Goal: Task Accomplishment & Management: Complete application form

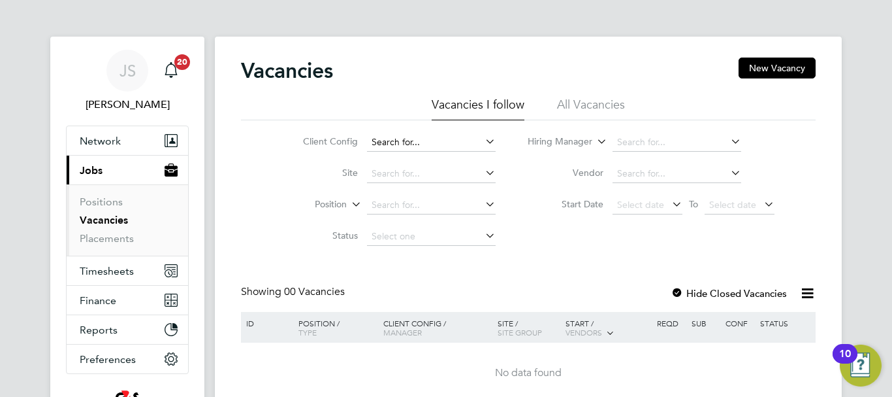
click at [384, 144] on input at bounding box center [431, 142] width 129 height 18
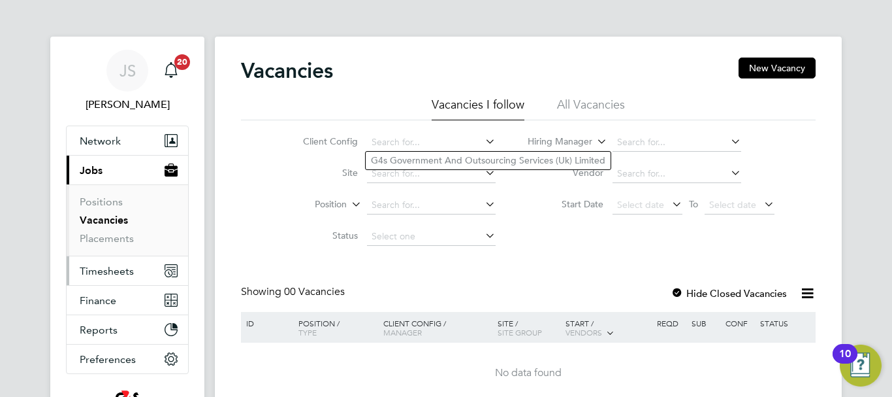
click at [110, 270] on span "Timesheets" at bounding box center [107, 271] width 54 height 12
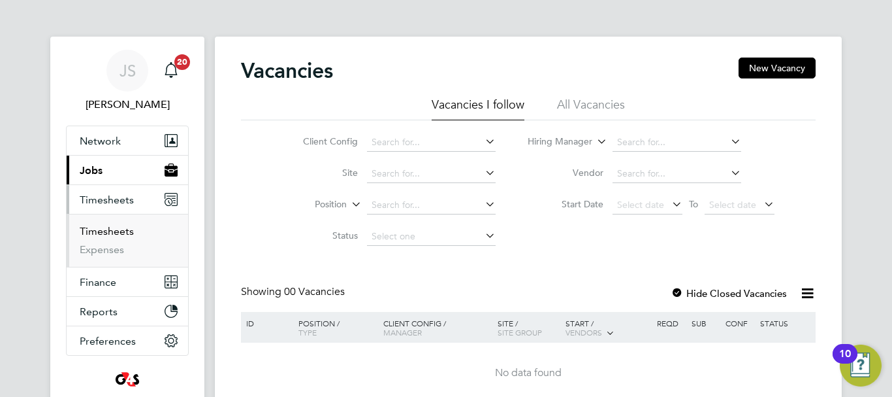
click at [117, 231] on link "Timesheets" at bounding box center [107, 231] width 54 height 12
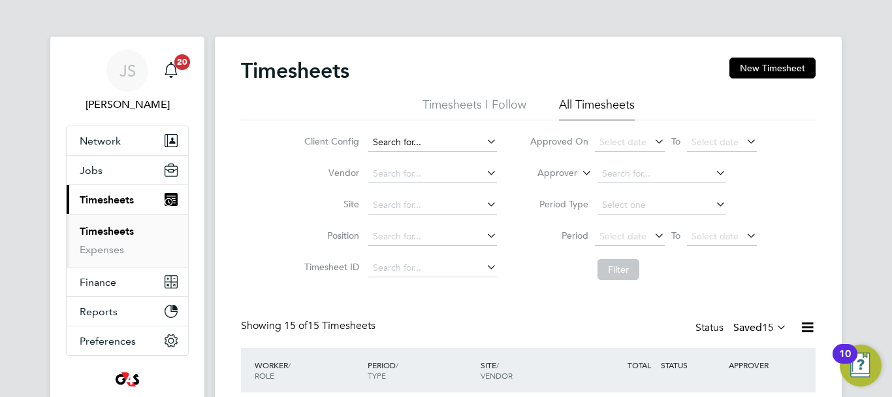
click at [451, 144] on input at bounding box center [432, 142] width 129 height 18
click at [756, 63] on button "New Timesheet" at bounding box center [773, 67] width 86 height 21
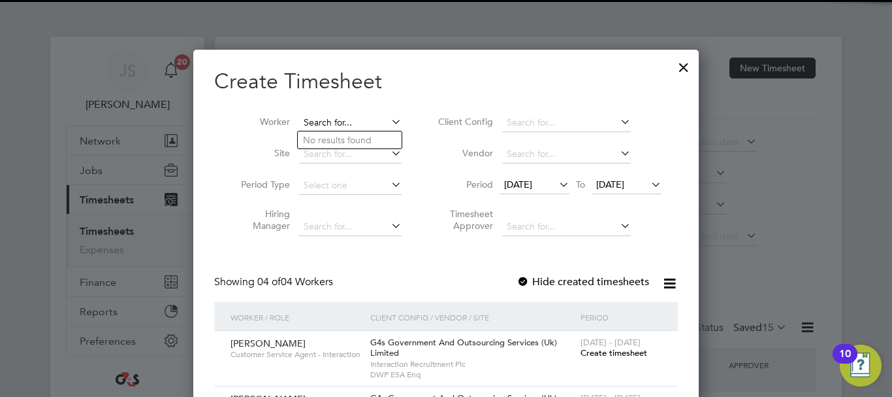
click at [326, 123] on input at bounding box center [350, 123] width 103 height 18
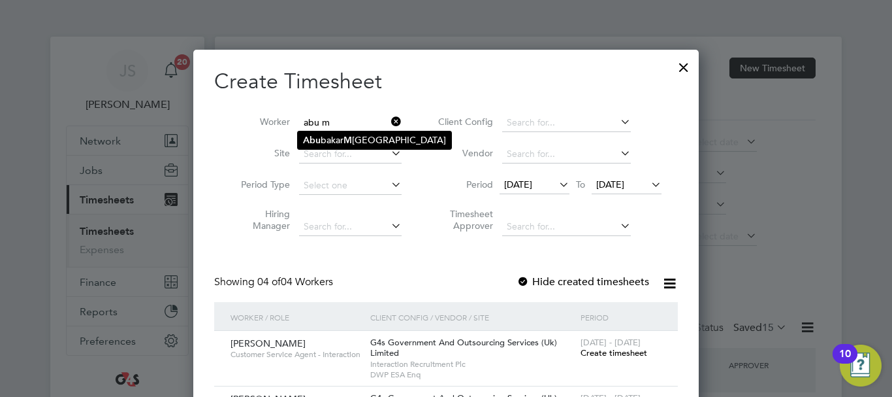
click at [367, 143] on li "[PERSON_NAME]" at bounding box center [375, 140] width 154 height 18
type input "[PERSON_NAME]"
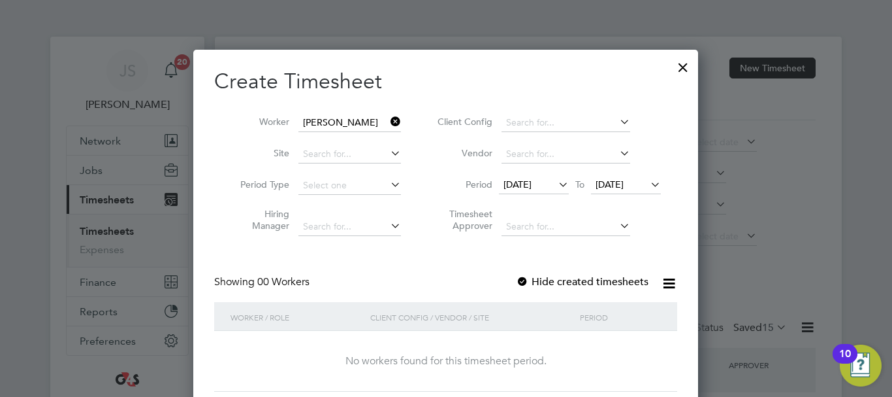
click at [536, 282] on label "Hide created timesheets" at bounding box center [582, 281] width 133 height 13
click at [556, 185] on icon at bounding box center [556, 184] width 0 height 18
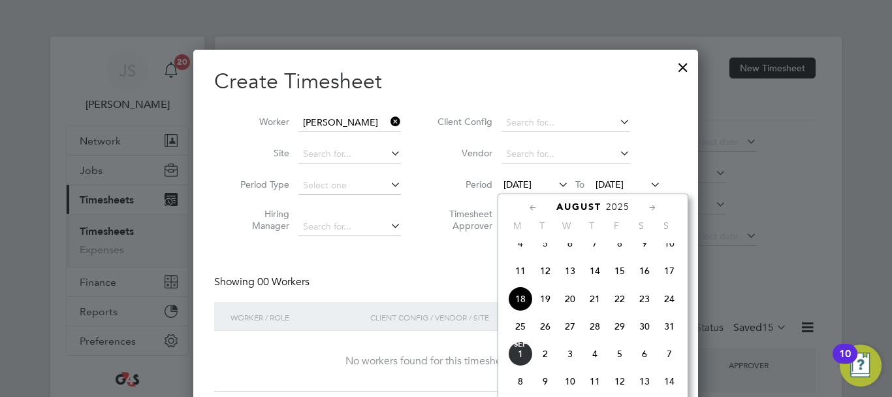
click at [521, 338] on span "25" at bounding box center [520, 326] width 25 height 25
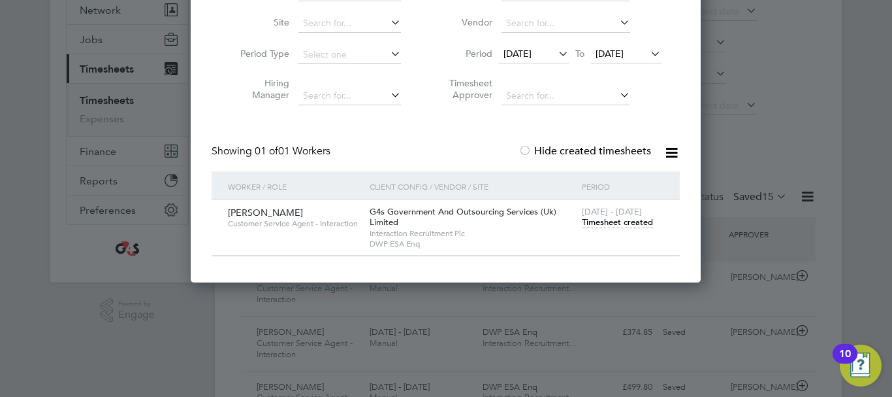
click at [636, 222] on span "Timesheet created" at bounding box center [617, 222] width 71 height 12
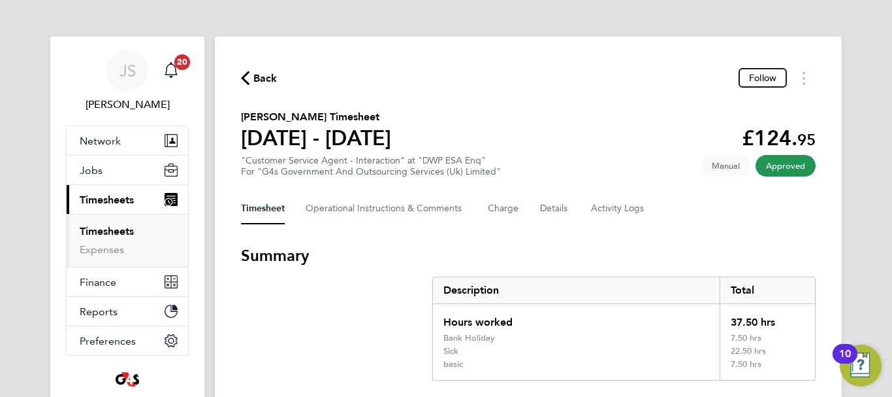
click at [269, 82] on span "Back" at bounding box center [265, 79] width 24 height 16
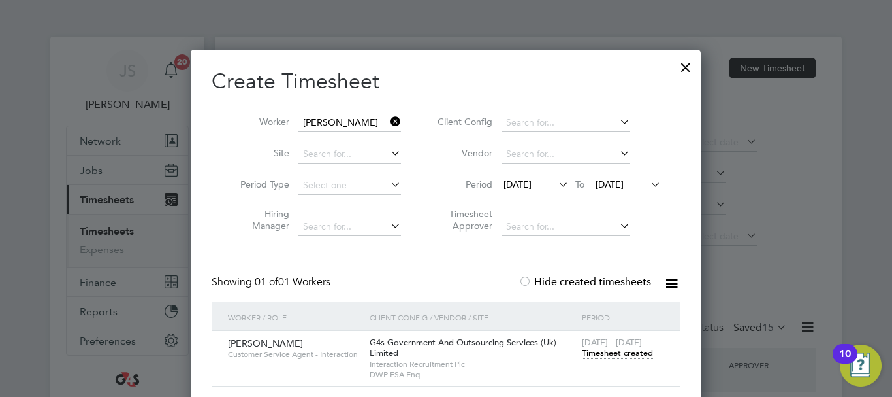
click at [388, 118] on icon at bounding box center [388, 121] width 0 height 18
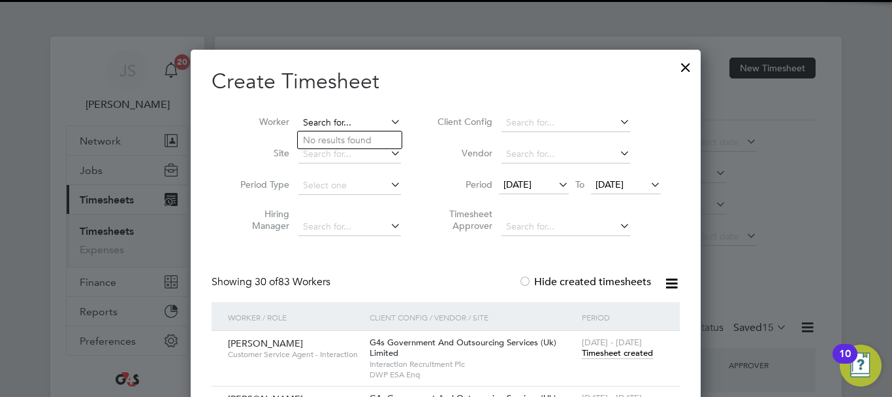
click at [356, 120] on input at bounding box center [350, 123] width 103 height 18
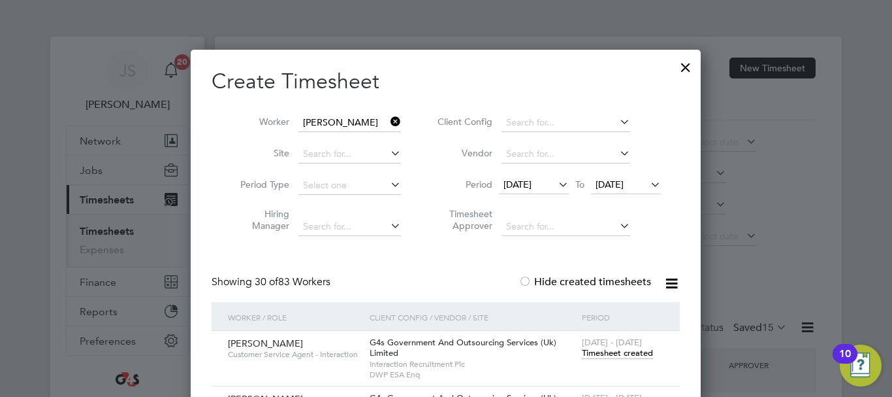
click at [343, 154] on li "[PERSON_NAME]" at bounding box center [378, 158] width 161 height 18
type input "[PERSON_NAME]"
click at [621, 355] on span "Timesheet created" at bounding box center [617, 353] width 71 height 12
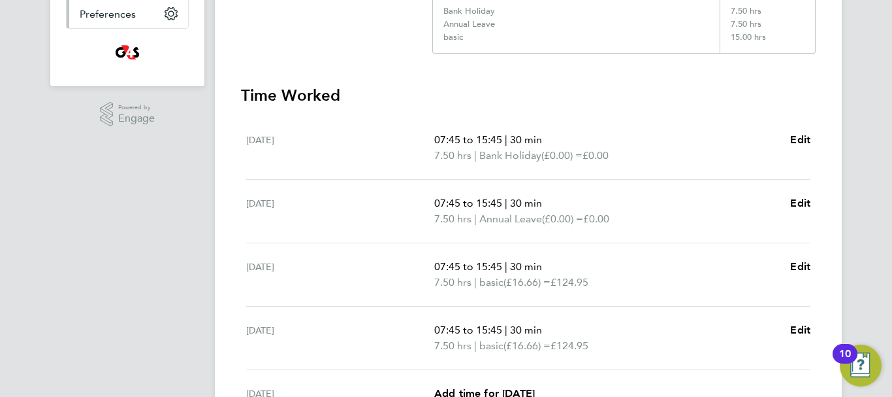
scroll to position [1, 0]
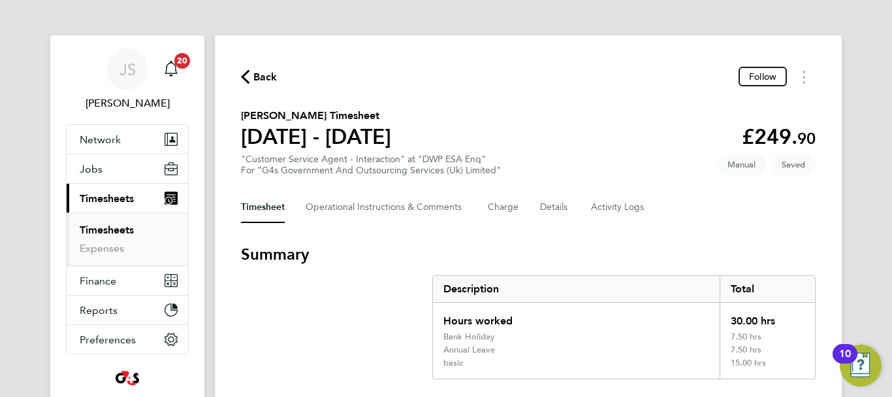
click at [259, 74] on span "Back" at bounding box center [265, 77] width 24 height 16
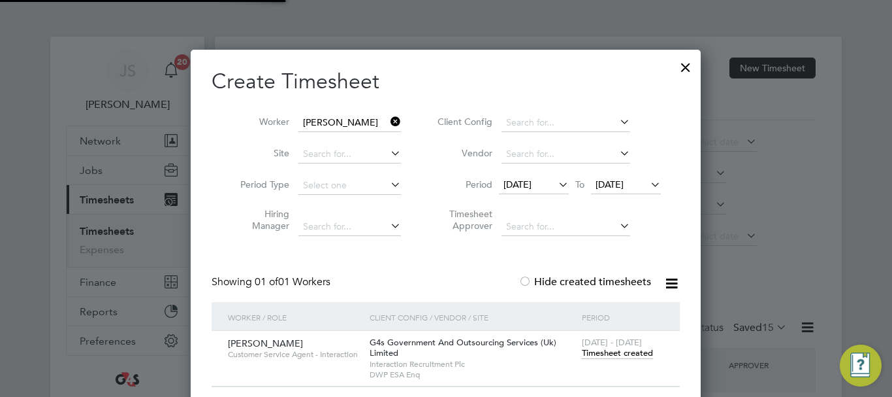
scroll to position [7, 7]
drag, startPoint x: 392, startPoint y: 123, endPoint x: 383, endPoint y: 127, distance: 10.0
click at [388, 123] on icon at bounding box center [388, 121] width 0 height 18
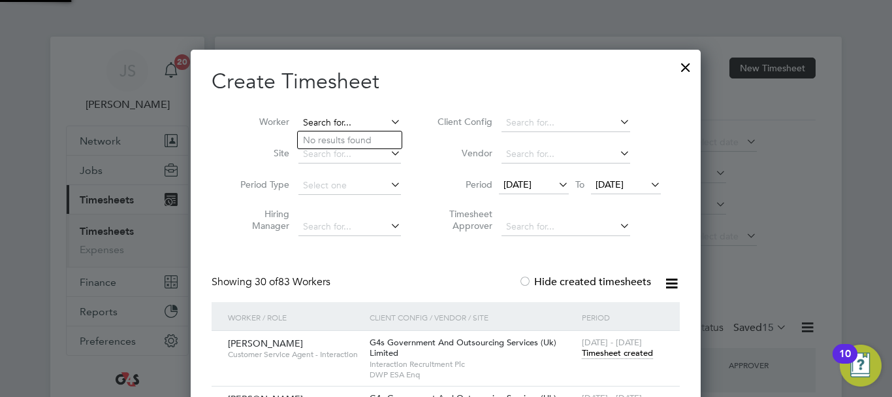
click at [344, 125] on input at bounding box center [350, 123] width 103 height 18
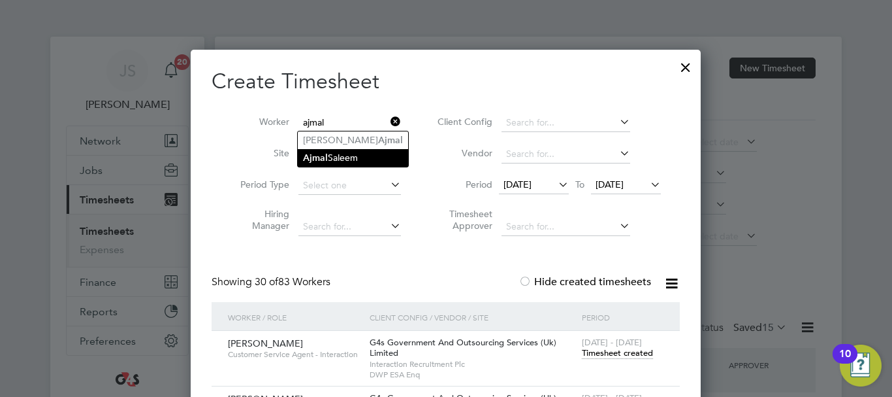
click at [357, 152] on li "[PERSON_NAME]" at bounding box center [353, 158] width 110 height 18
type input "[PERSON_NAME]"
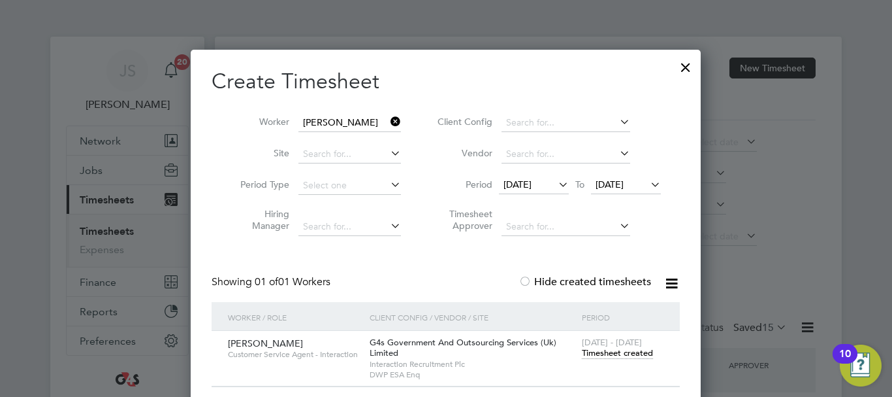
click at [419, 253] on div "Create Timesheet Worker [PERSON_NAME] Site Period Type Hiring Manager Client Co…" at bounding box center [446, 227] width 468 height 319
click at [623, 355] on span "Timesheet created" at bounding box center [617, 353] width 71 height 12
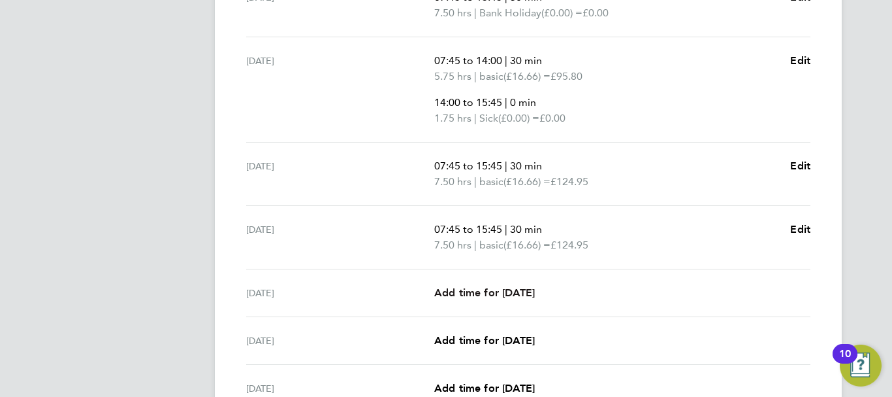
click at [489, 297] on span "Add time for [DATE]" at bounding box center [484, 292] width 101 height 12
select select "30"
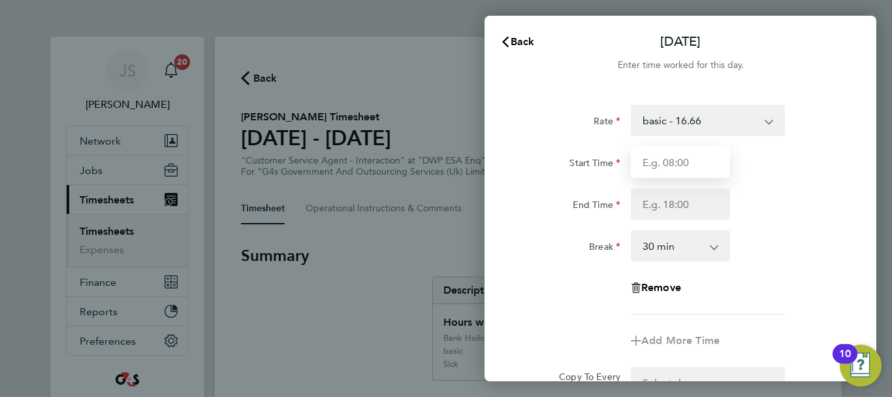
click at [693, 166] on input "Start Time" at bounding box center [680, 161] width 99 height 31
type input "07:45"
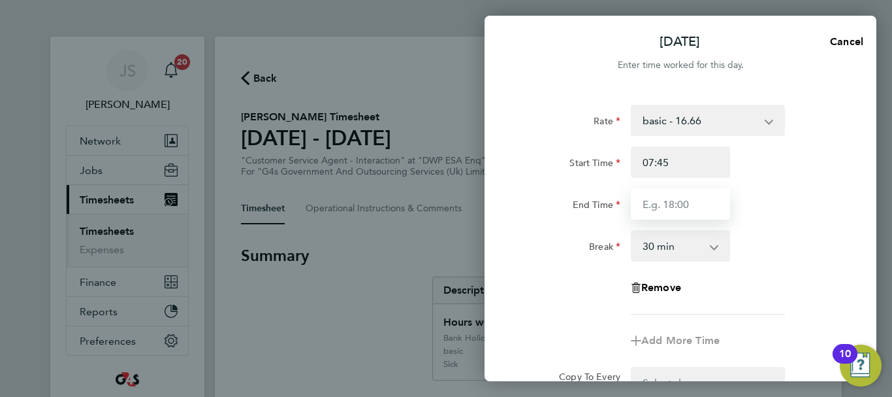
click at [672, 212] on input "End Time" at bounding box center [680, 203] width 99 height 31
type input "15:45"
click at [765, 298] on div "Remove" at bounding box center [680, 287] width 329 height 31
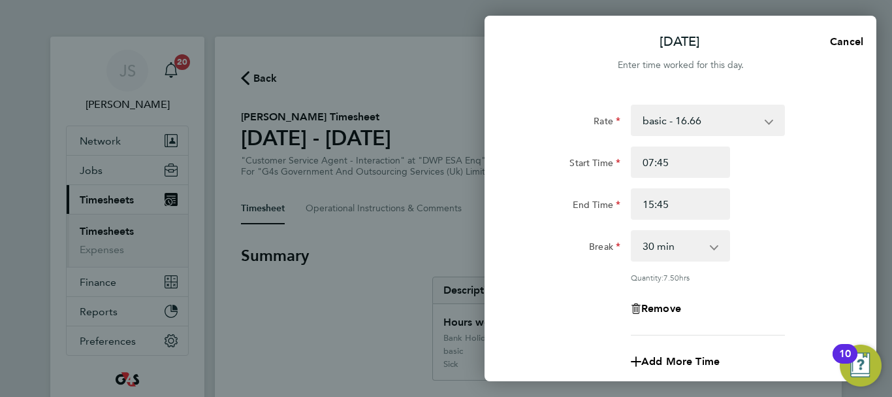
scroll to position [193, 0]
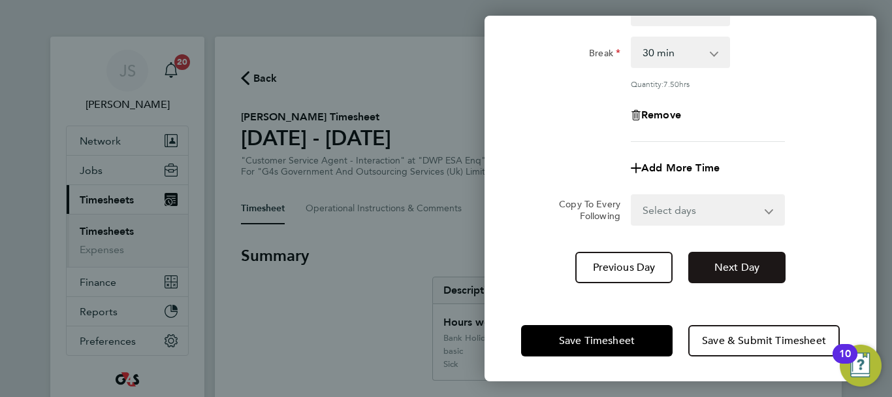
click at [730, 267] on span "Next Day" at bounding box center [737, 267] width 45 height 13
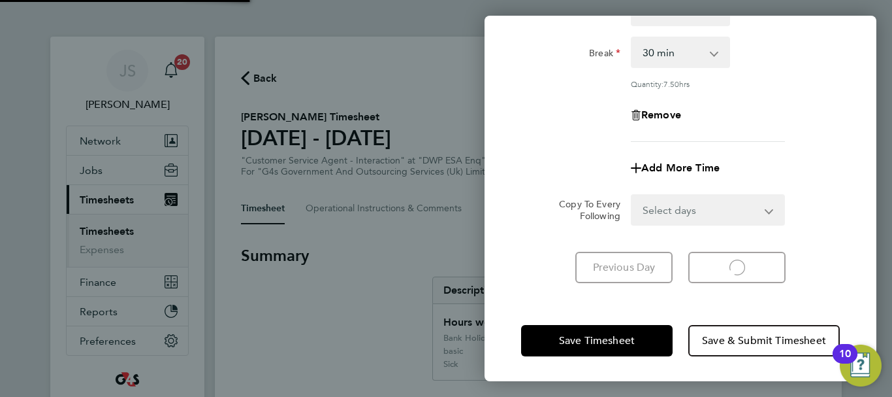
scroll to position [174, 0]
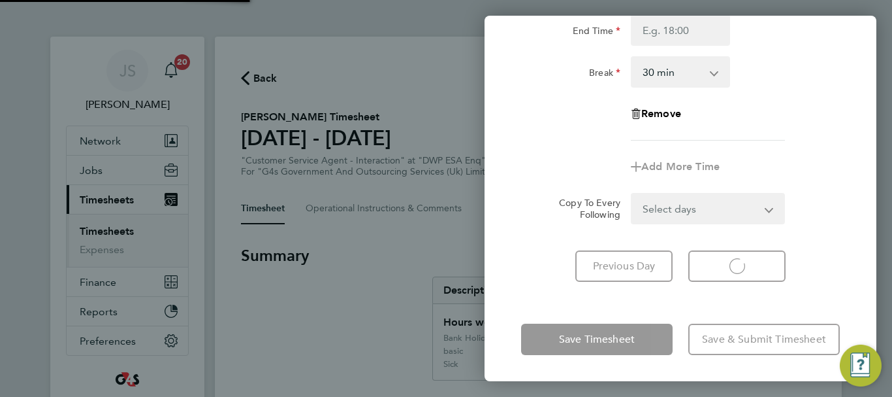
select select "30"
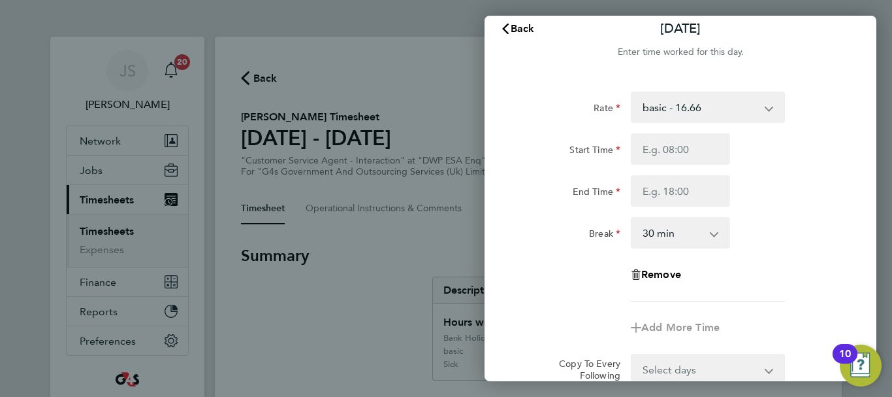
scroll to position [0, 0]
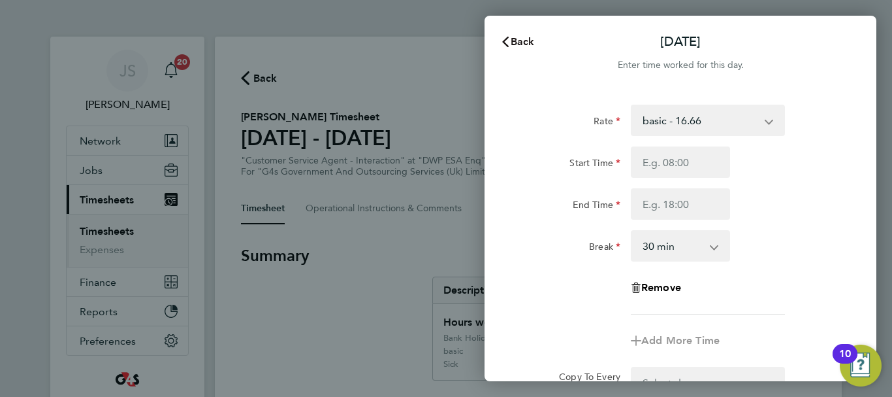
click at [525, 39] on span "Back" at bounding box center [523, 41] width 24 height 12
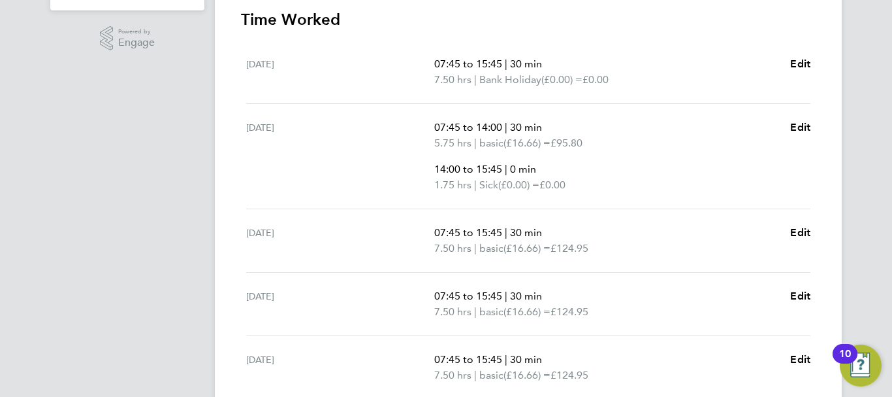
scroll to position [550, 0]
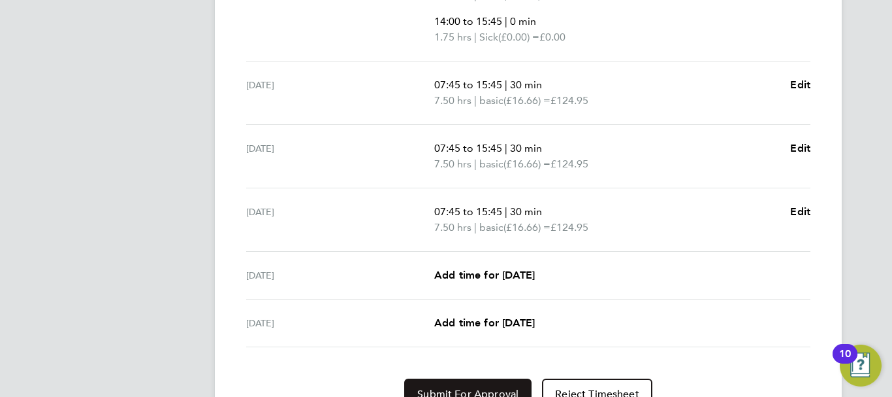
click at [469, 392] on span "Submit For Approval" at bounding box center [467, 393] width 101 height 13
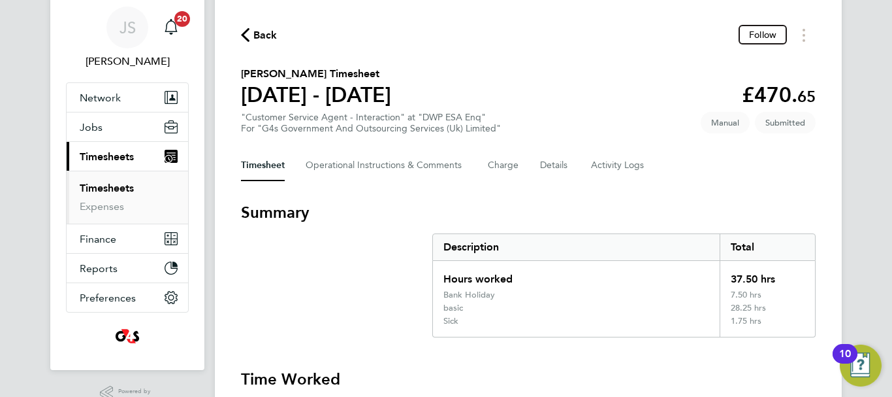
scroll to position [0, 0]
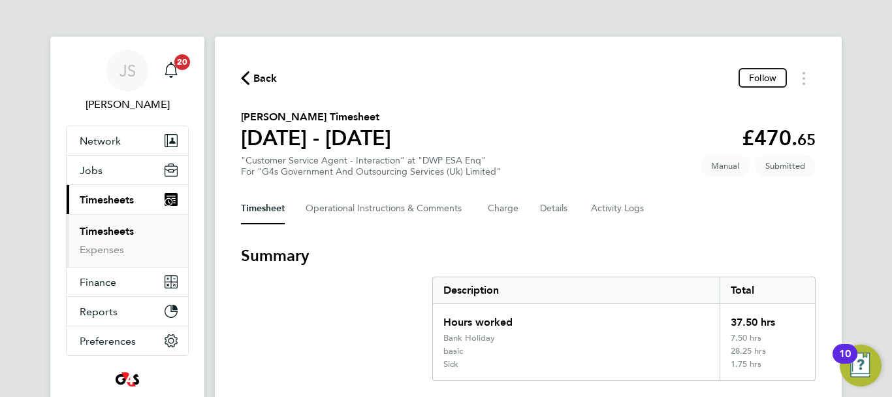
click at [258, 78] on span "Back" at bounding box center [265, 79] width 24 height 16
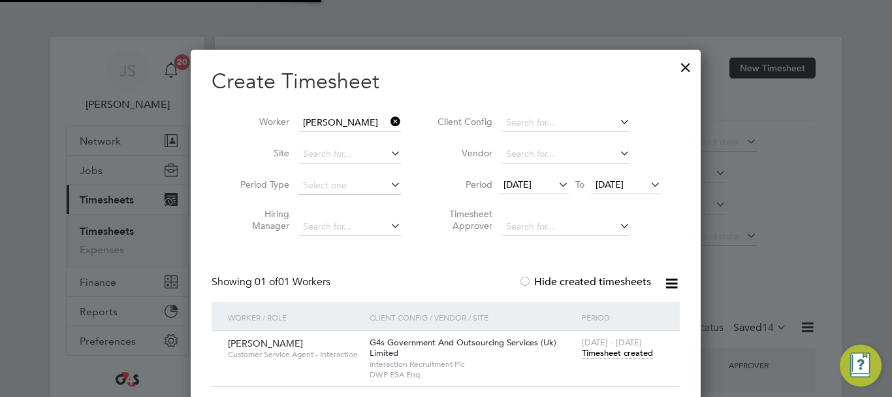
scroll to position [33, 114]
click at [388, 121] on icon at bounding box center [388, 121] width 0 height 18
click at [351, 122] on input at bounding box center [350, 123] width 103 height 18
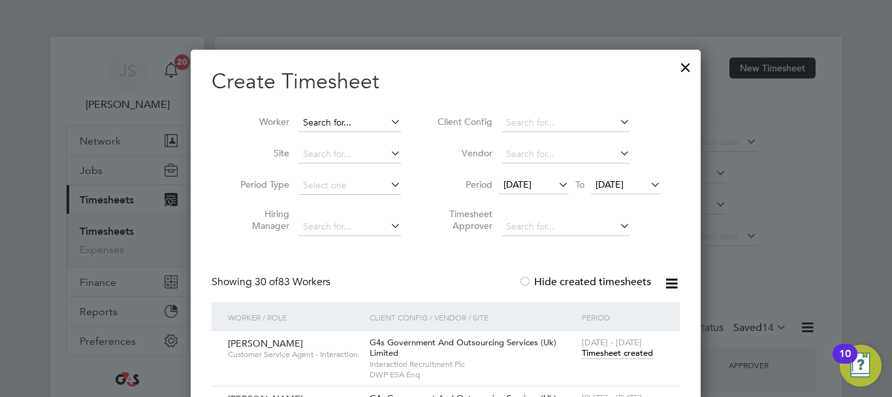
click at [326, 121] on input at bounding box center [350, 123] width 103 height 18
click at [356, 133] on li "Chiom a Ekwugha" at bounding box center [350, 140] width 104 height 18
type input "[PERSON_NAME]"
click at [624, 355] on span "Timesheet created" at bounding box center [617, 353] width 71 height 12
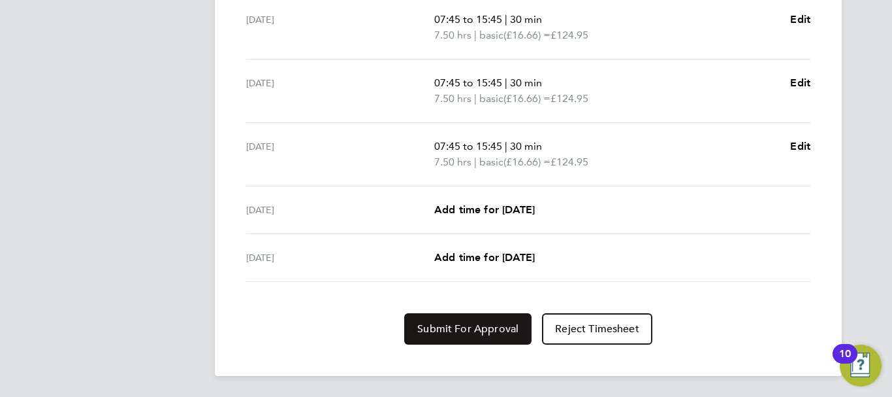
click at [455, 333] on span "Submit For Approval" at bounding box center [467, 328] width 101 height 13
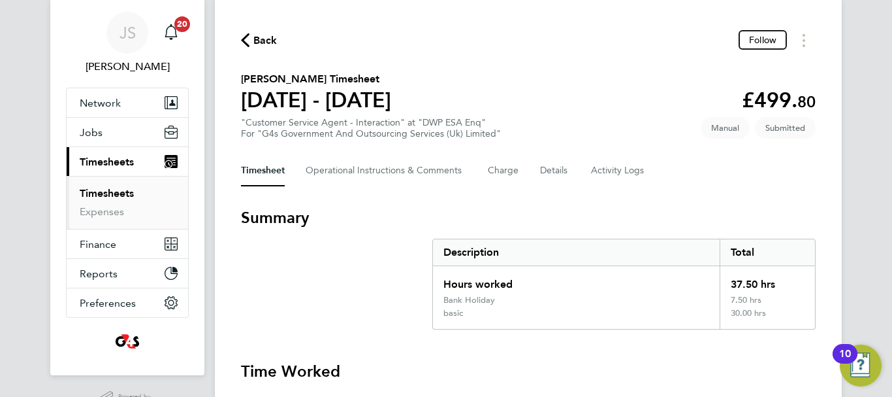
click at [272, 40] on span "Back" at bounding box center [265, 41] width 24 height 16
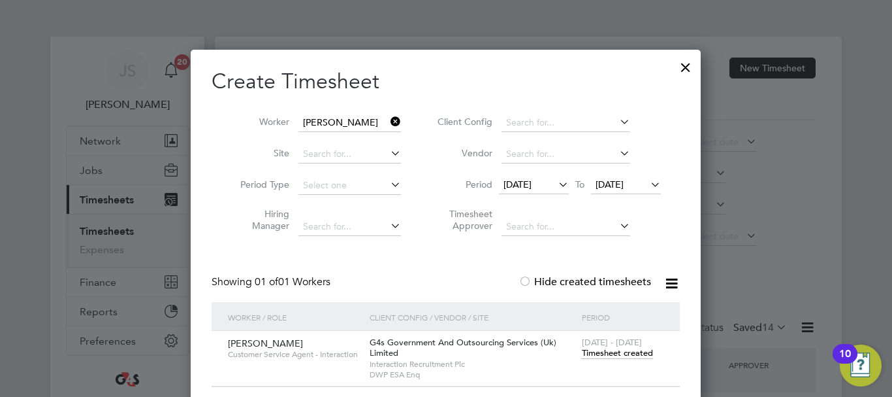
click at [388, 120] on icon at bounding box center [388, 121] width 0 height 18
click at [344, 120] on input at bounding box center [350, 123] width 103 height 18
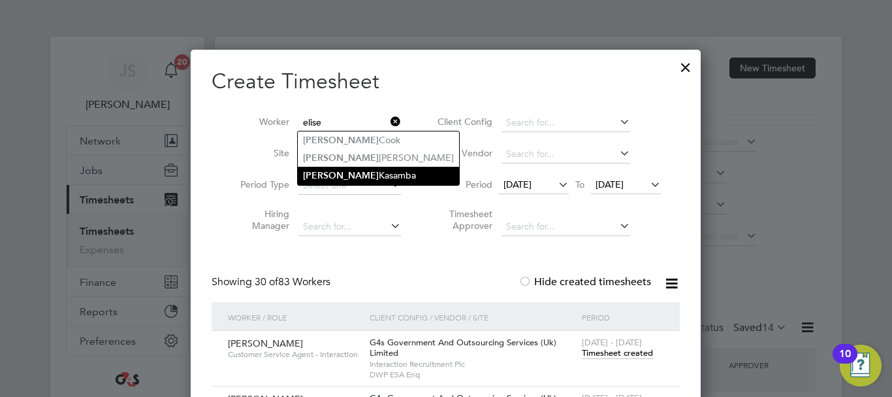
click at [378, 169] on li "[PERSON_NAME]" at bounding box center [378, 176] width 161 height 18
type input "[PERSON_NAME]"
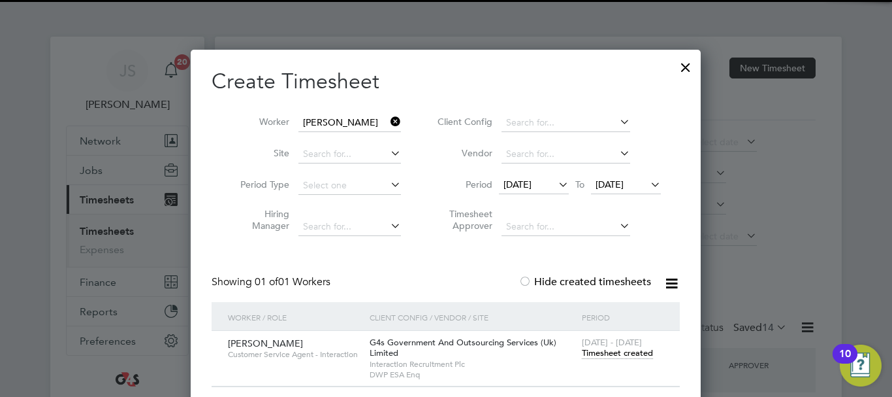
click at [489, 275] on div "Showing 01 of 01 Workers Hide created timesheets" at bounding box center [446, 288] width 468 height 27
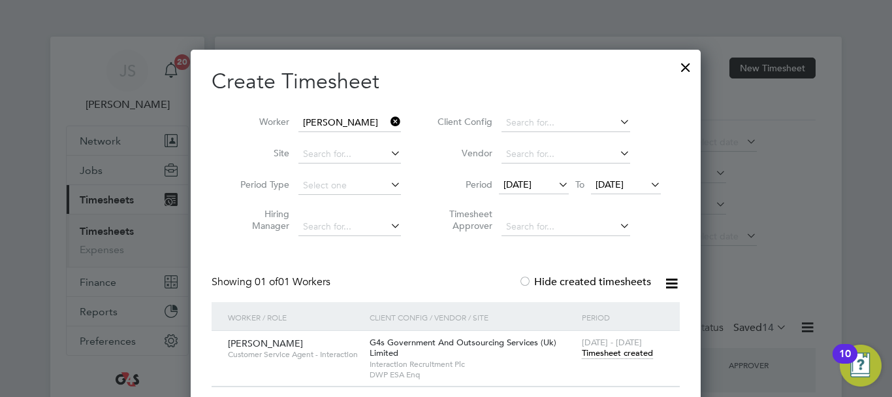
click at [605, 353] on span "Timesheet created" at bounding box center [617, 353] width 71 height 12
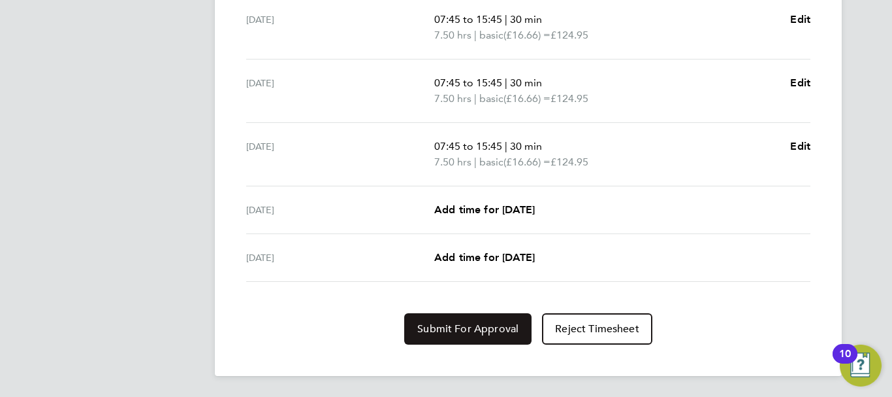
click at [476, 327] on span "Submit For Approval" at bounding box center [467, 328] width 101 height 13
click at [802, 144] on span "Edit" at bounding box center [801, 146] width 20 height 12
select select "30"
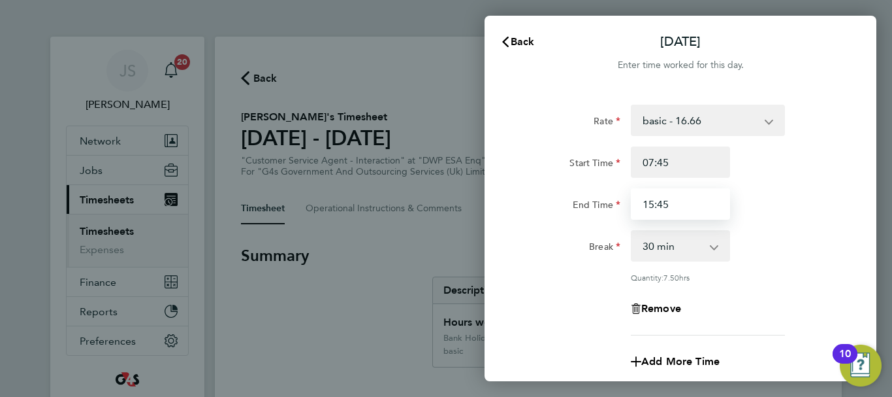
click at [679, 205] on input "15:45" at bounding box center [680, 203] width 99 height 31
click at [510, 41] on icon "button" at bounding box center [505, 42] width 10 height 10
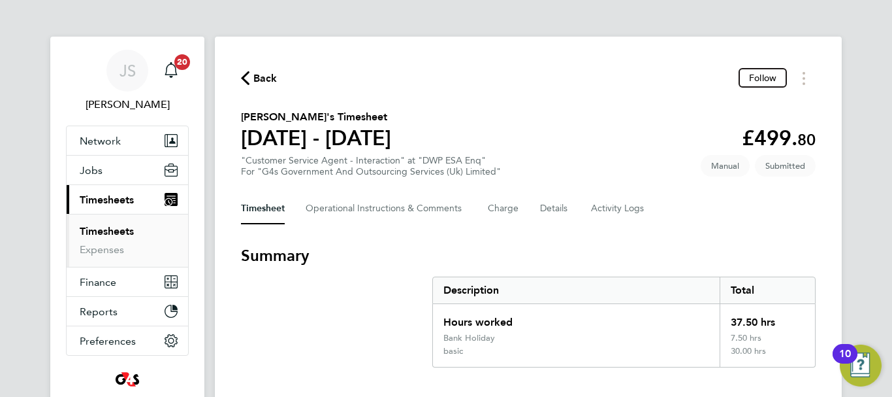
click at [255, 71] on span "Back" at bounding box center [265, 79] width 24 height 16
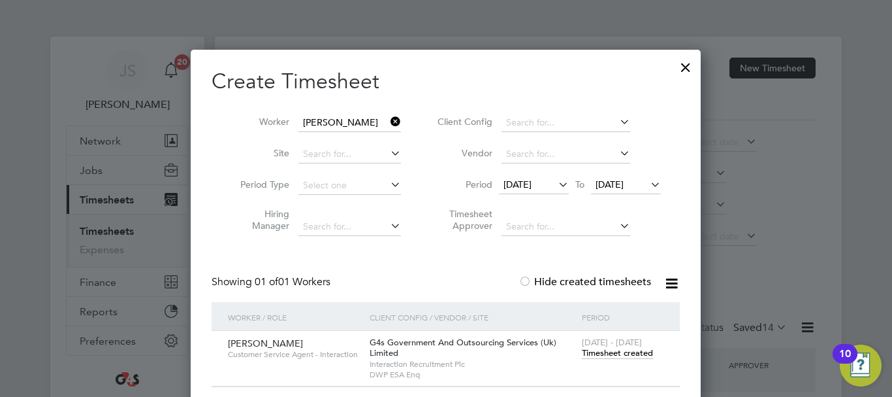
click at [388, 118] on icon at bounding box center [388, 121] width 0 height 18
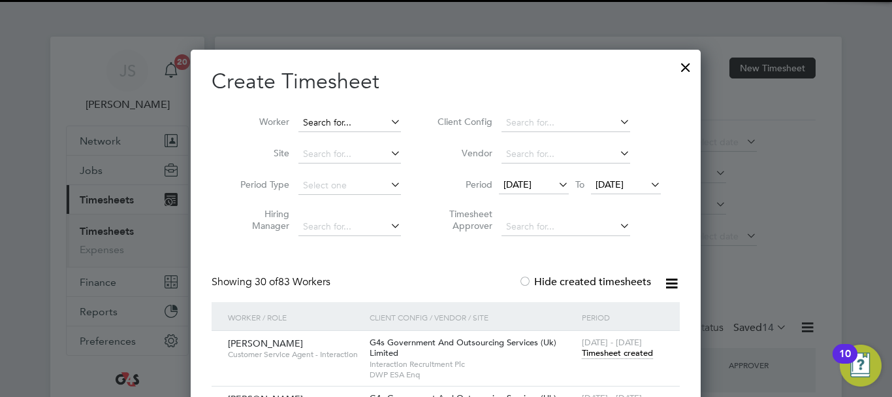
click at [348, 122] on input at bounding box center [350, 123] width 103 height 18
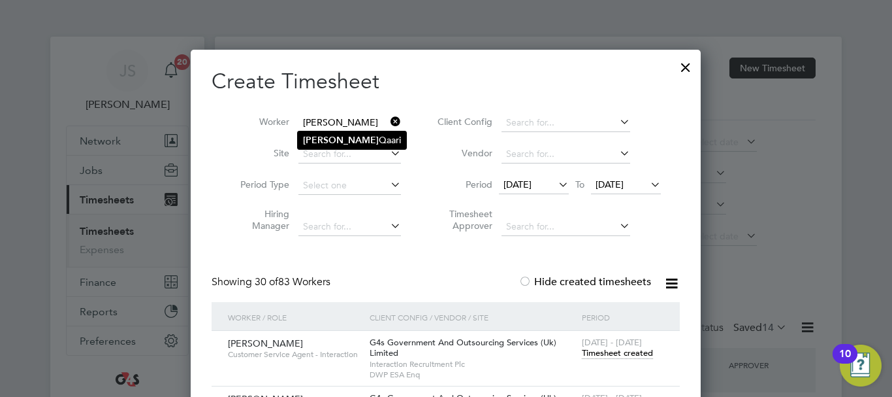
click at [353, 137] on li "[PERSON_NAME] Qaari" at bounding box center [352, 140] width 108 height 18
type input "[PERSON_NAME] Qaari"
click at [619, 354] on span "Timesheet created" at bounding box center [617, 353] width 71 height 12
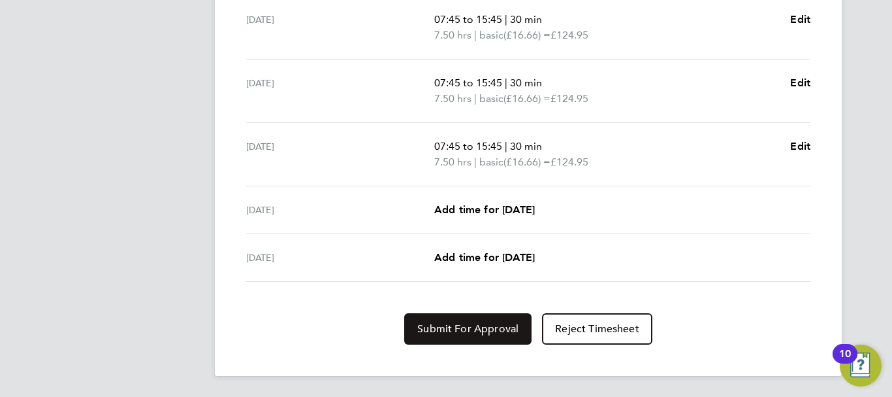
click at [461, 331] on span "Submit For Approval" at bounding box center [467, 328] width 101 height 13
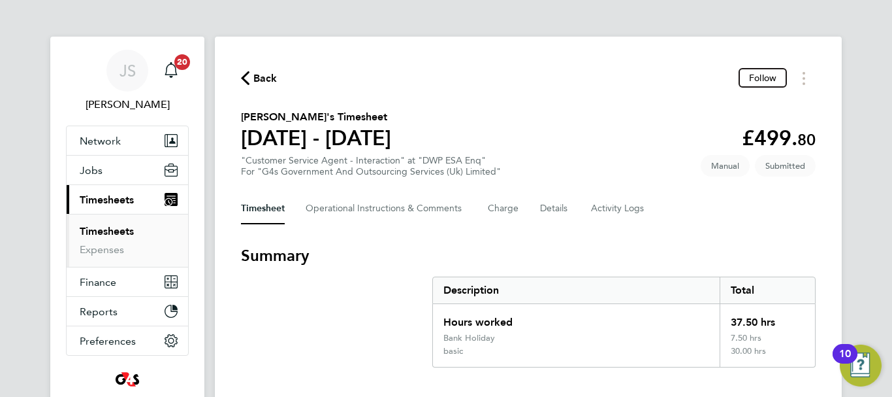
click at [255, 77] on span "Back" at bounding box center [265, 79] width 24 height 16
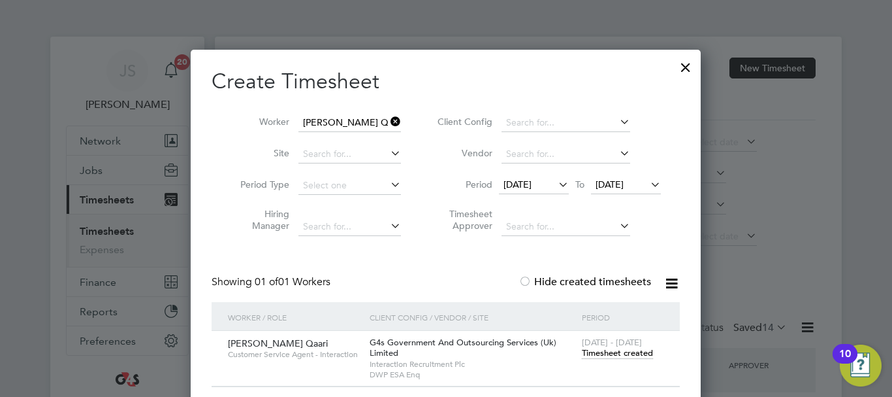
click at [388, 124] on icon at bounding box center [388, 121] width 0 height 18
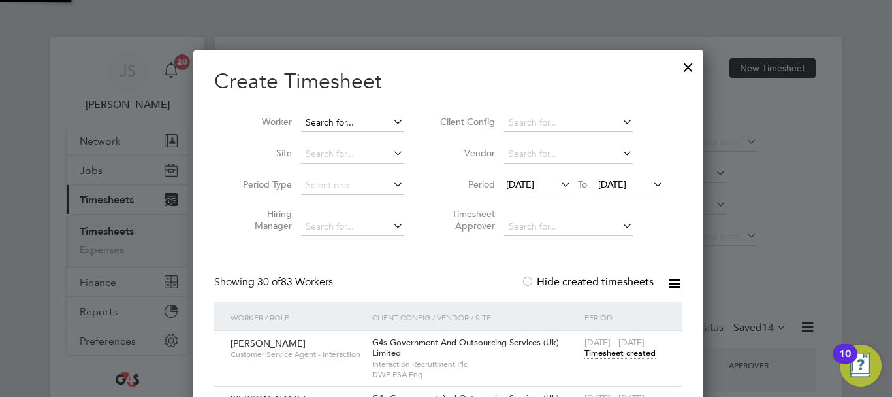
click at [358, 120] on input at bounding box center [352, 123] width 103 height 18
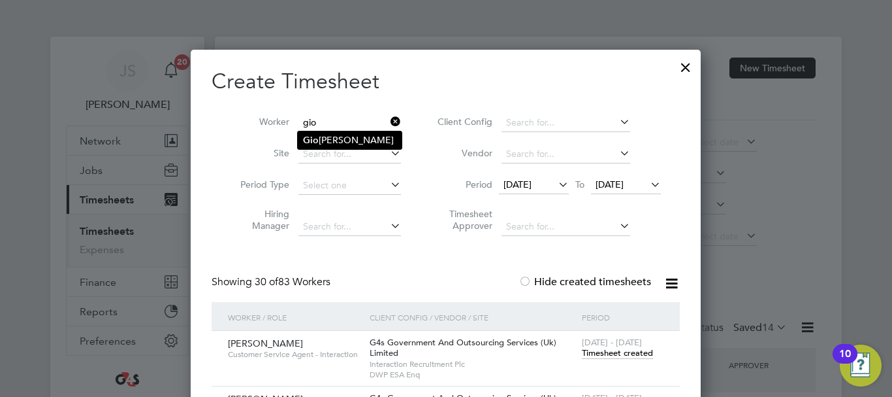
click at [358, 136] on li "Gio [PERSON_NAME]" at bounding box center [350, 140] width 104 height 18
type input "[PERSON_NAME]"
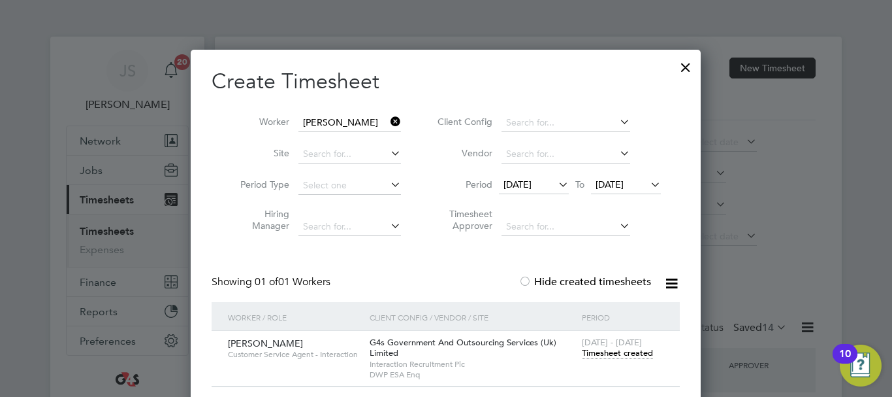
click at [615, 353] on span "Timesheet created" at bounding box center [617, 353] width 71 height 12
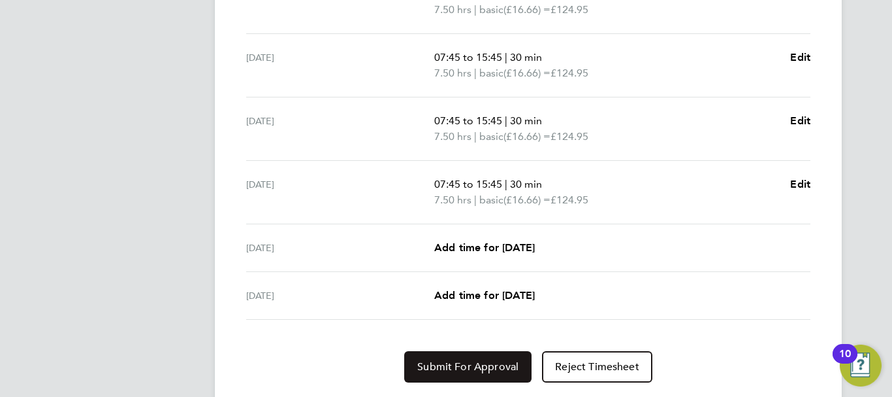
click at [461, 365] on span "Submit For Approval" at bounding box center [467, 366] width 101 height 13
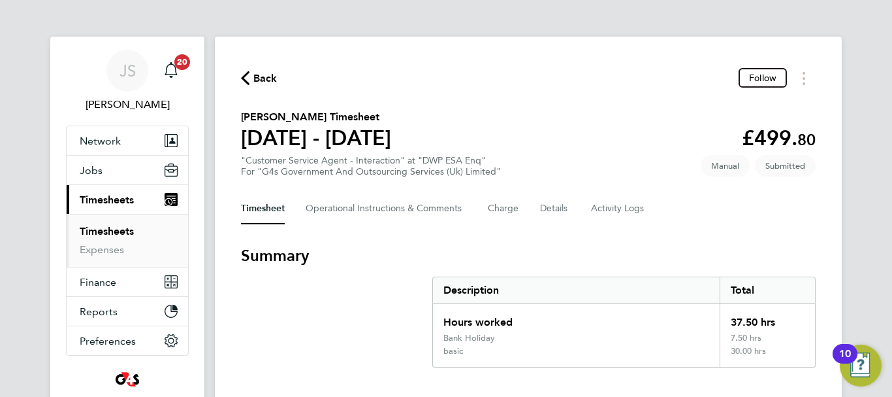
click at [267, 74] on span "Back" at bounding box center [265, 79] width 24 height 16
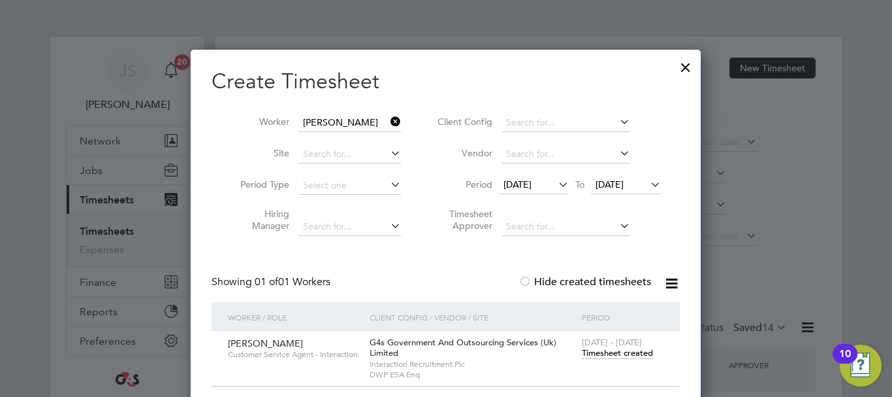
drag, startPoint x: 399, startPoint y: 120, endPoint x: 390, endPoint y: 122, distance: 8.7
click at [388, 120] on icon at bounding box center [388, 121] width 0 height 18
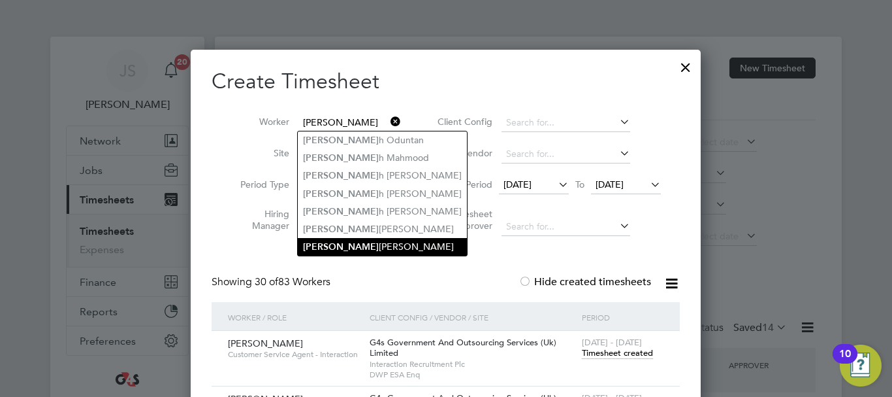
click at [339, 240] on li "[PERSON_NAME]" at bounding box center [382, 247] width 169 height 18
type input "[PERSON_NAME]"
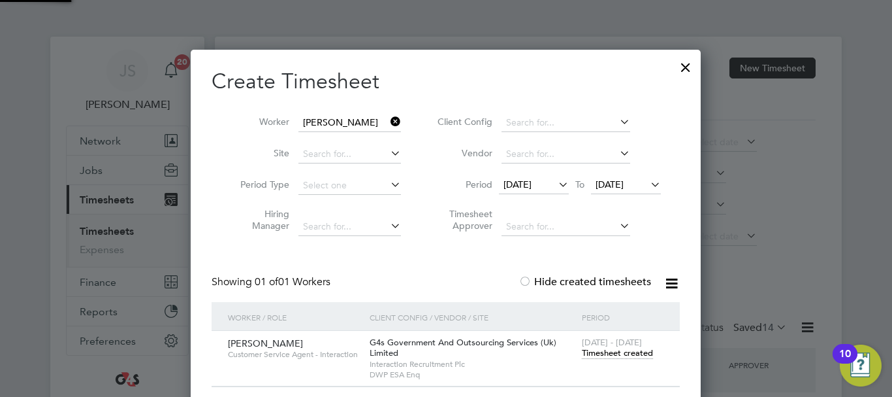
click at [444, 257] on div "Create Timesheet Worker [PERSON_NAME] Site Period Type Hiring Manager Client Co…" at bounding box center [446, 227] width 468 height 319
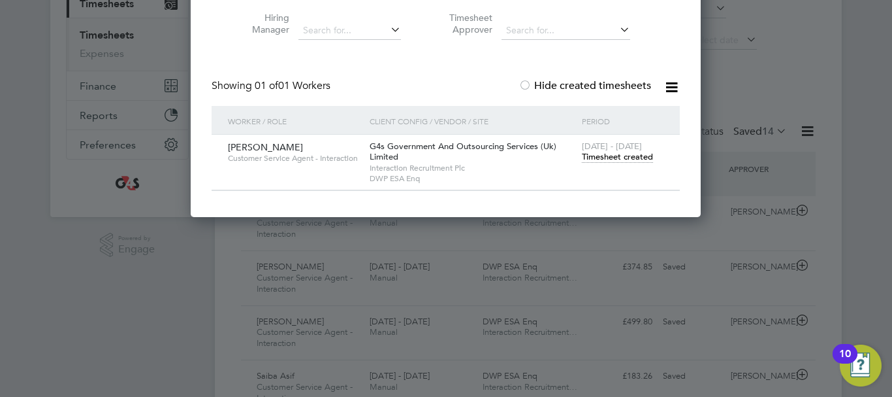
click at [627, 154] on span "Timesheet created" at bounding box center [617, 157] width 71 height 12
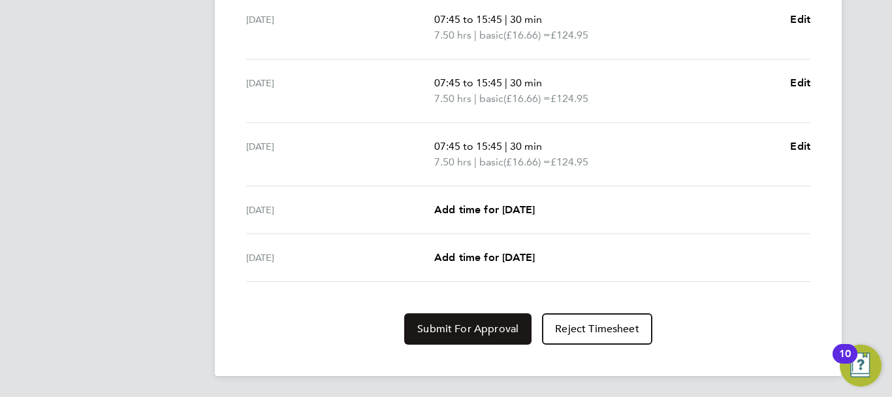
click at [474, 326] on span "Submit For Approval" at bounding box center [467, 328] width 101 height 13
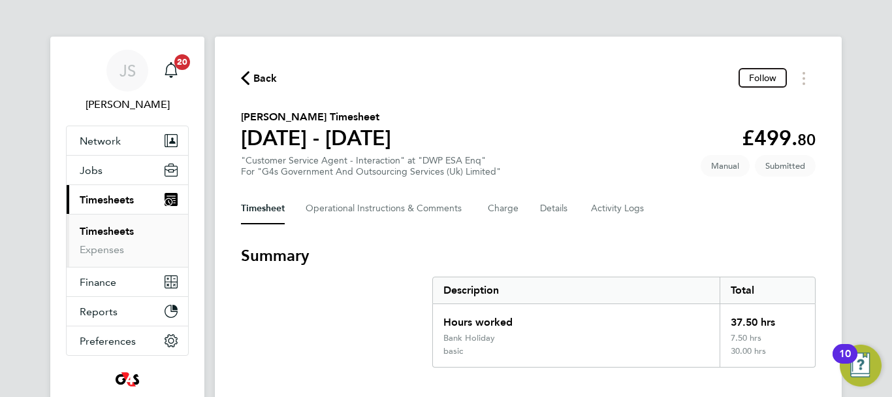
click at [265, 77] on span "Back" at bounding box center [265, 79] width 24 height 16
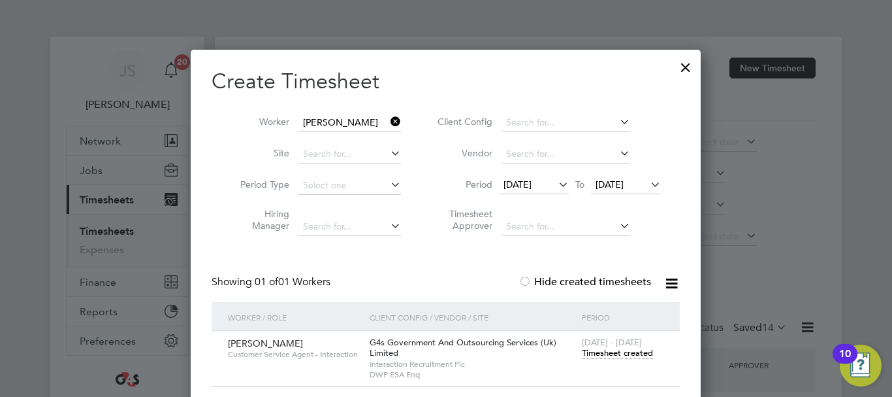
click at [388, 123] on icon at bounding box center [388, 121] width 0 height 18
click at [332, 121] on input at bounding box center [350, 123] width 103 height 18
drag, startPoint x: 370, startPoint y: 297, endPoint x: 384, endPoint y: 296, distance: 13.7
click at [370, 297] on li "[PERSON_NAME] [PERSON_NAME]" at bounding box center [378, 300] width 161 height 18
type input "[PERSON_NAME] [PERSON_NAME]"
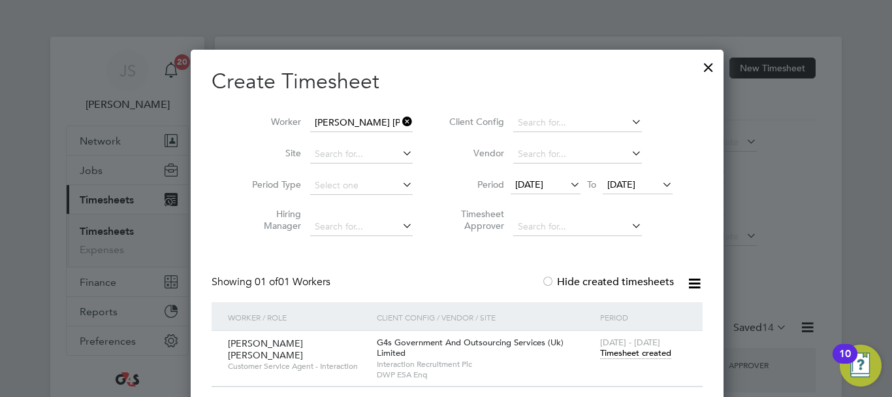
click at [614, 346] on span "[DATE] - [DATE]" at bounding box center [630, 341] width 60 height 11
click at [615, 352] on span "Timesheet created" at bounding box center [635, 353] width 71 height 12
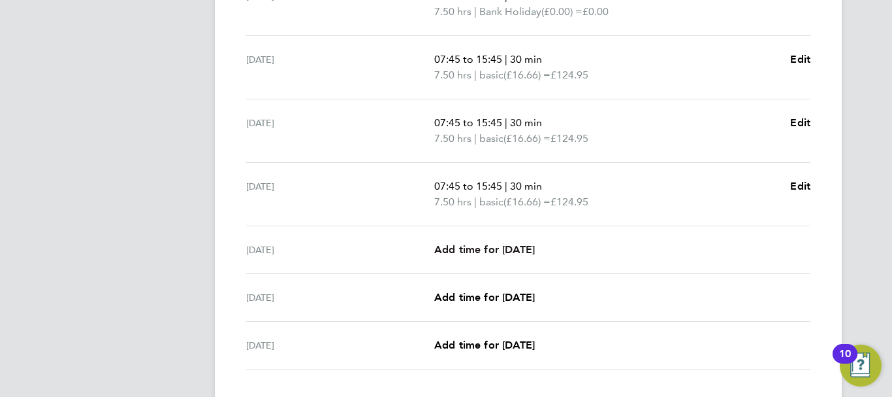
click at [525, 250] on span "Add time for [DATE]" at bounding box center [484, 249] width 101 height 12
select select "30"
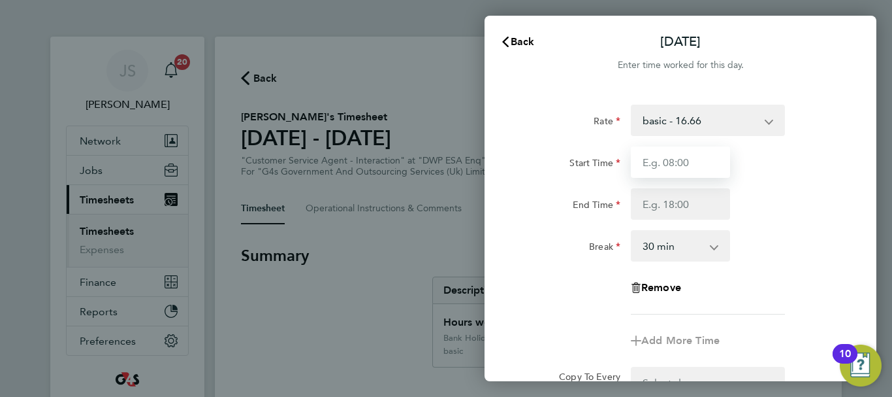
click at [676, 167] on input "Start Time" at bounding box center [680, 161] width 99 height 31
type input "07:45"
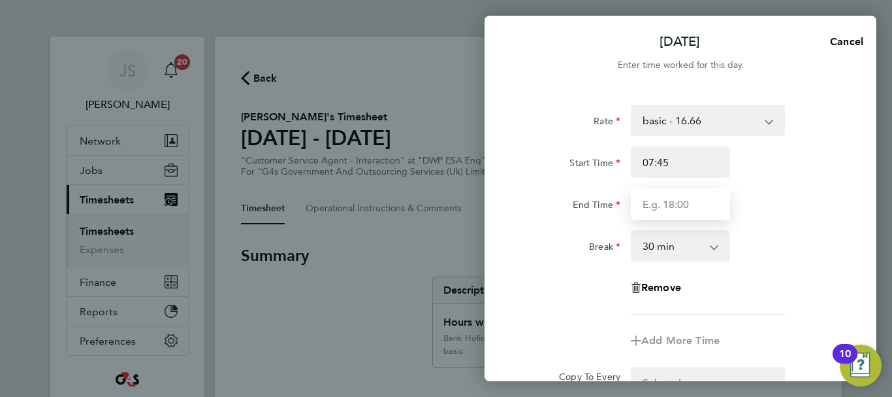
click at [674, 205] on input "End Time" at bounding box center [680, 203] width 99 height 31
type input "15:51"
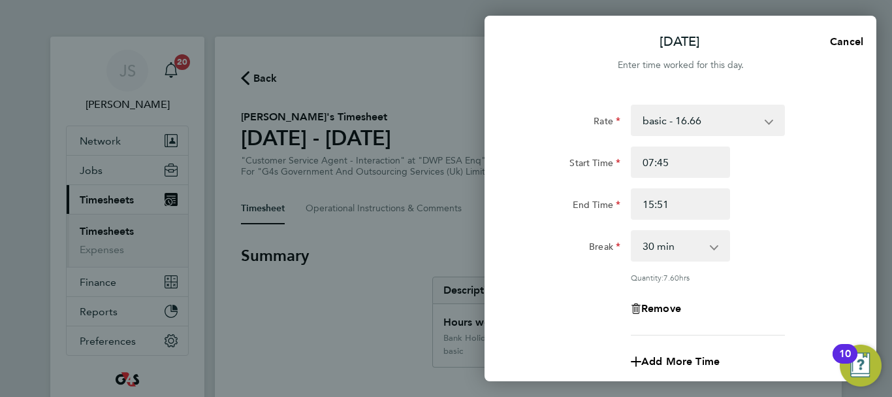
click at [783, 226] on div "Rate basic - 16.66 Bank Holiday x1.5 - 24.73 x2 - 32.79 Annual Leave Sick Syste…" at bounding box center [680, 220] width 319 height 231
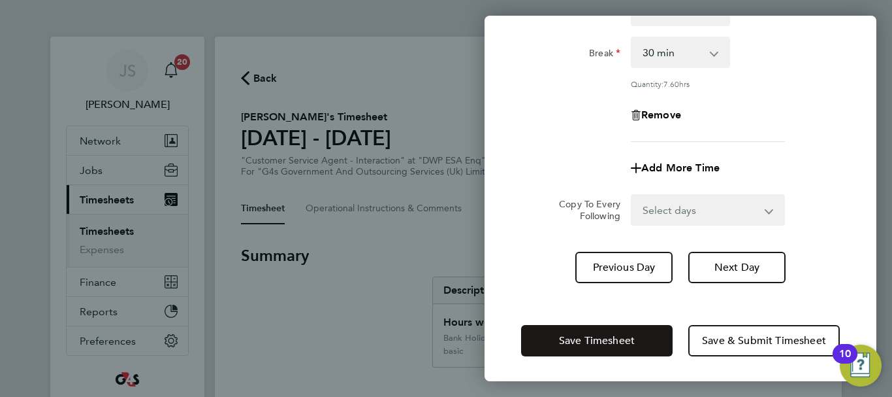
click at [610, 343] on span "Save Timesheet" at bounding box center [597, 340] width 76 height 13
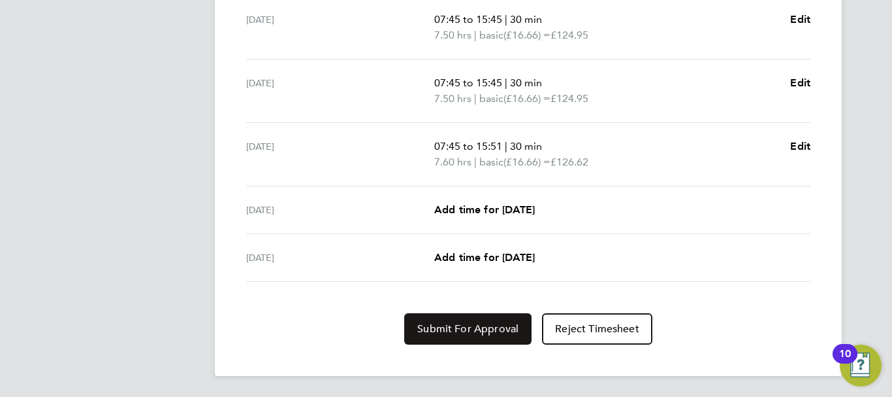
click at [467, 328] on span "Submit For Approval" at bounding box center [467, 328] width 101 height 13
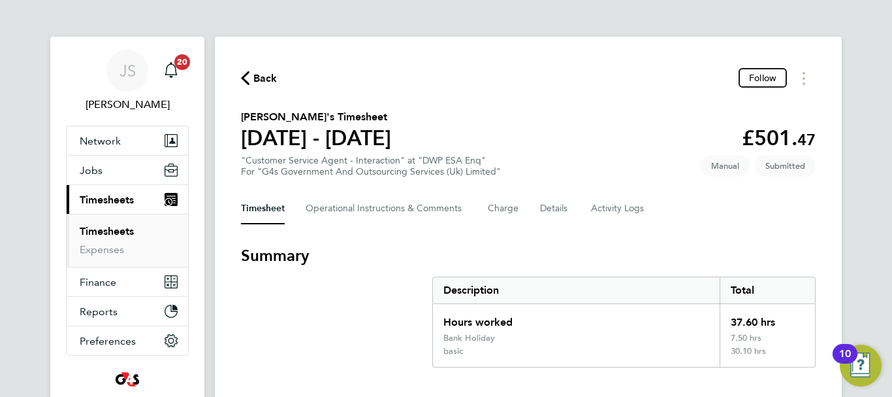
click at [254, 76] on span "Back" at bounding box center [265, 79] width 24 height 16
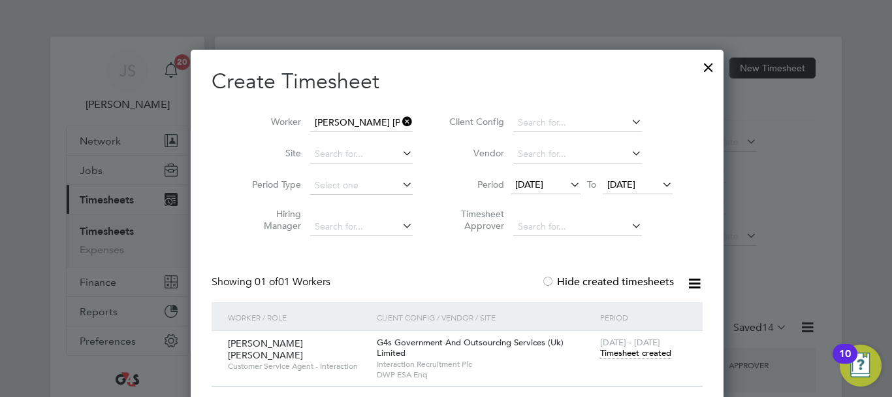
click at [400, 119] on icon at bounding box center [400, 121] width 0 height 18
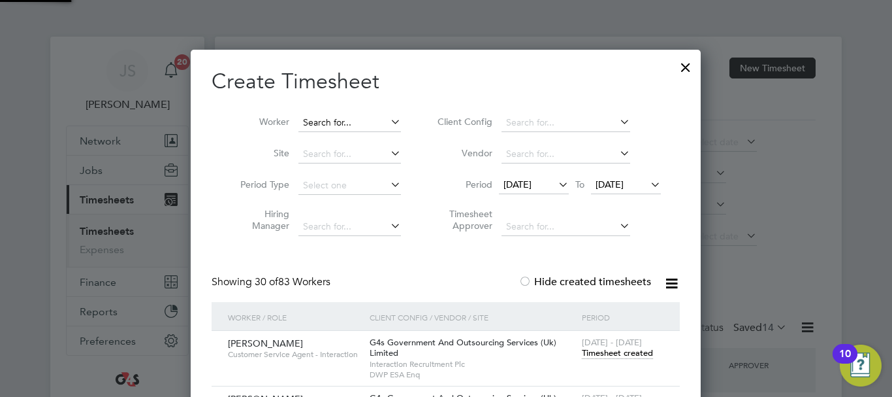
click at [355, 123] on input at bounding box center [350, 123] width 103 height 18
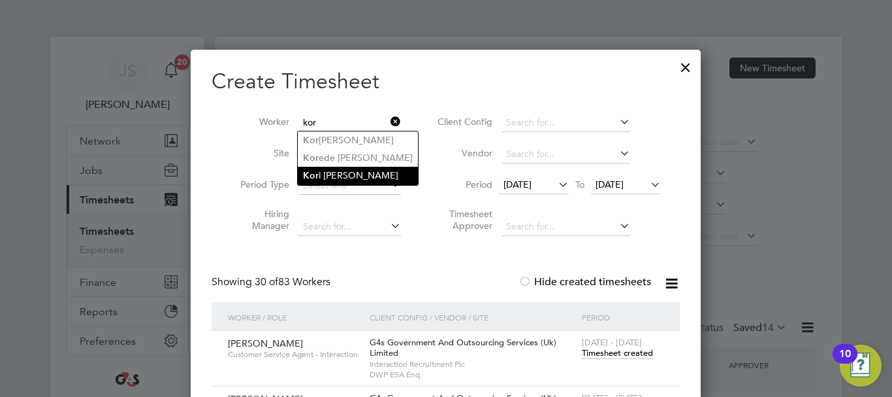
click at [335, 172] on li "Kor i [PERSON_NAME]" at bounding box center [358, 176] width 120 height 18
type input "[PERSON_NAME]"
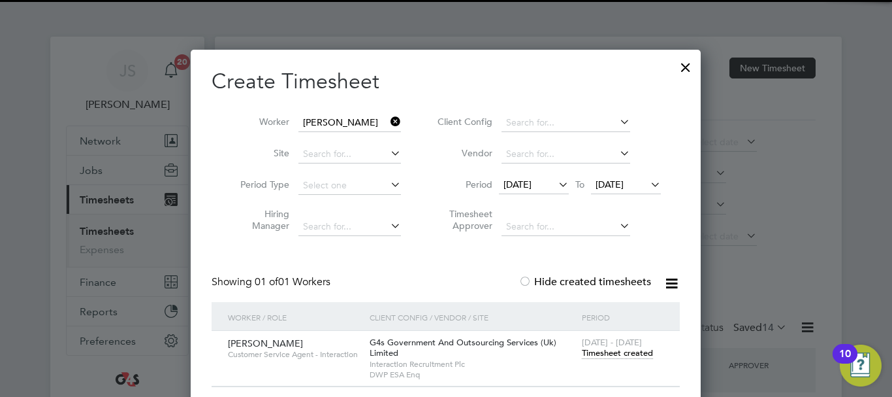
click at [604, 356] on span "Timesheet created" at bounding box center [617, 353] width 71 height 12
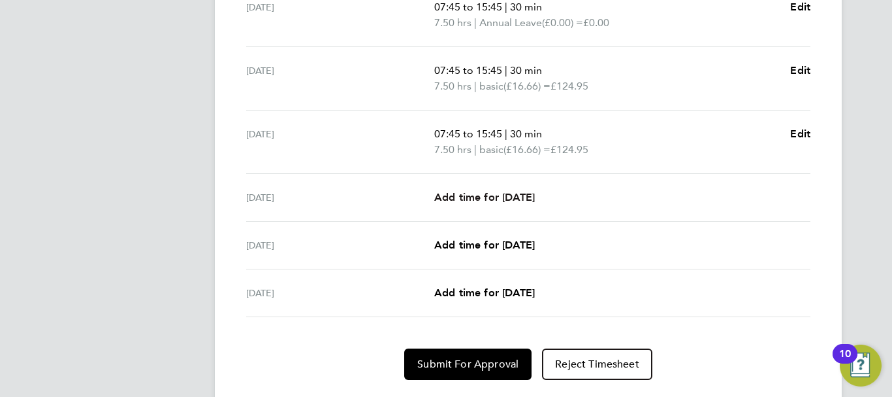
click at [522, 193] on span "Add time for [DATE]" at bounding box center [484, 197] width 101 height 12
select select "30"
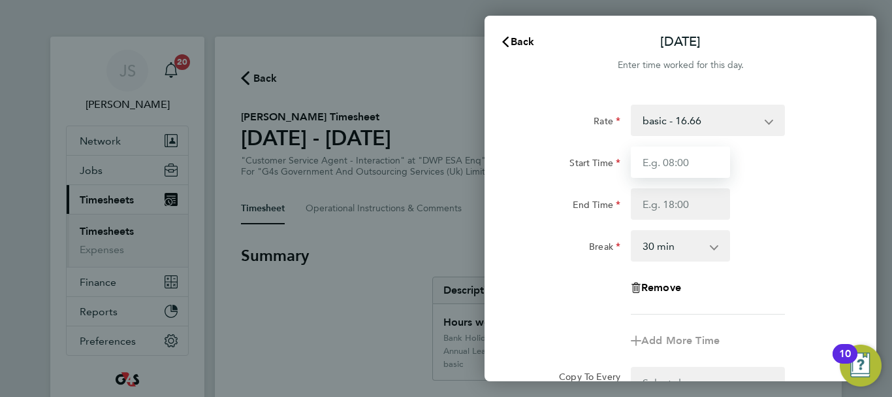
click at [662, 160] on input "Start Time" at bounding box center [680, 161] width 99 height 31
type input "07:45"
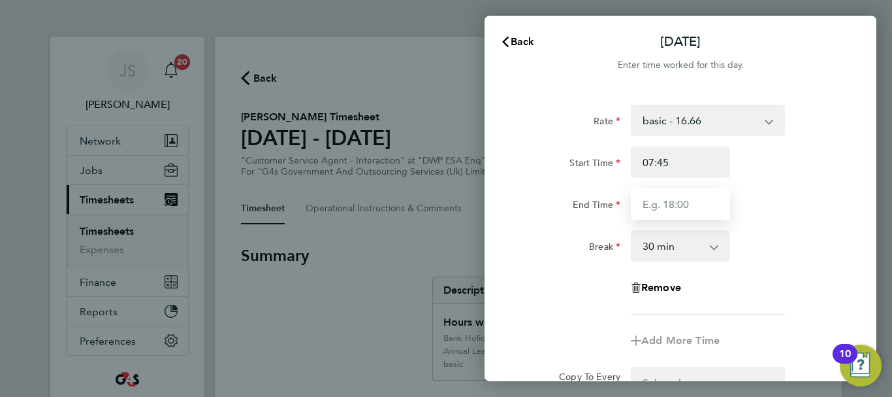
click at [673, 207] on input "End Time" at bounding box center [680, 203] width 99 height 31
type input "15:45"
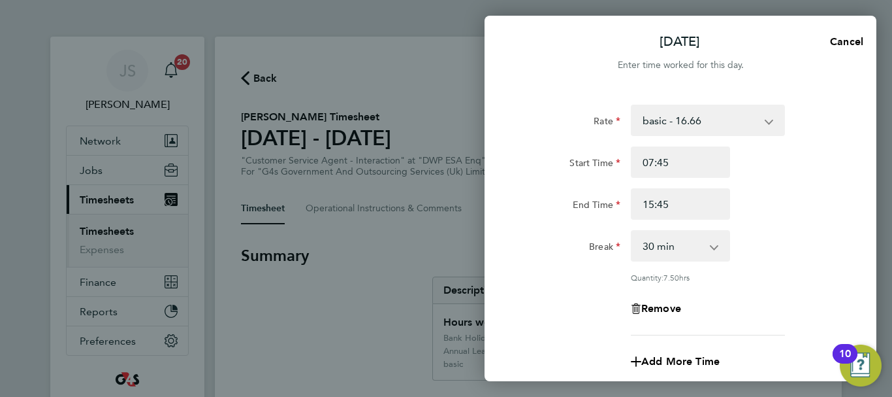
drag, startPoint x: 771, startPoint y: 194, endPoint x: 793, endPoint y: 203, distance: 23.8
click at [773, 194] on div "End Time 15:45" at bounding box center [680, 203] width 329 height 31
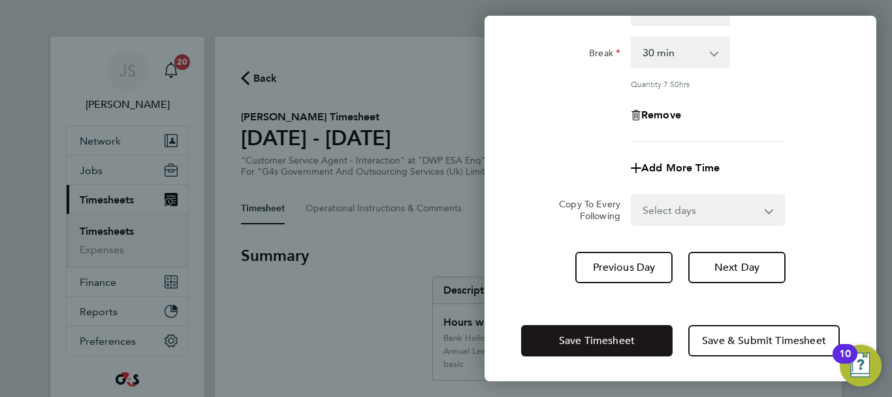
click at [612, 336] on span "Save Timesheet" at bounding box center [597, 340] width 76 height 13
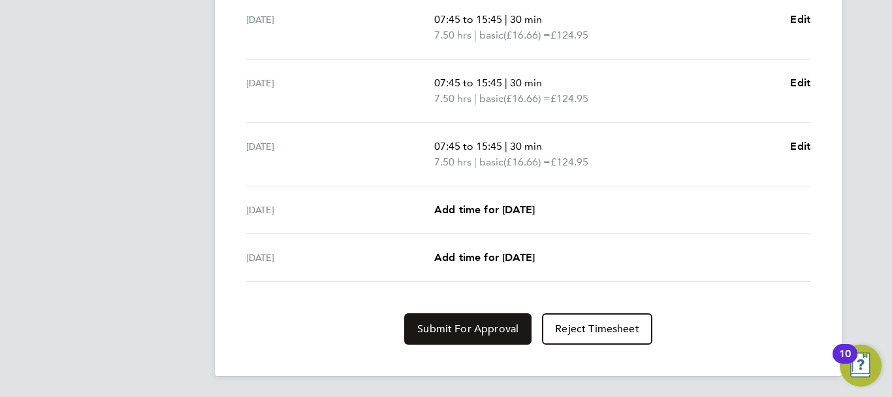
click at [465, 327] on span "Submit For Approval" at bounding box center [467, 328] width 101 height 13
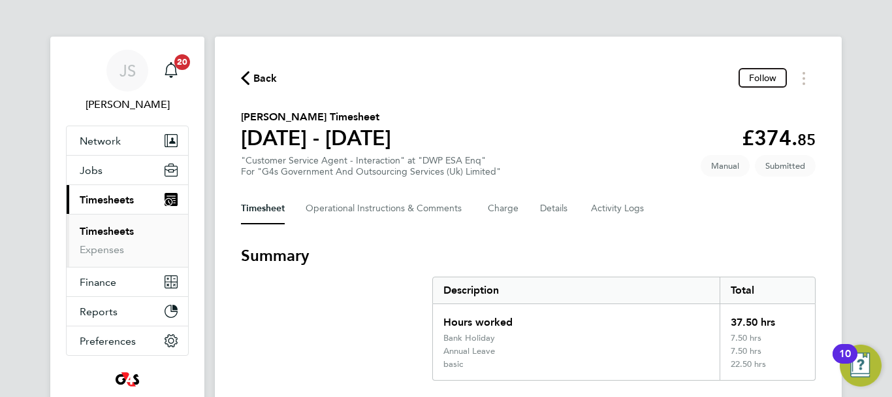
select select "30"
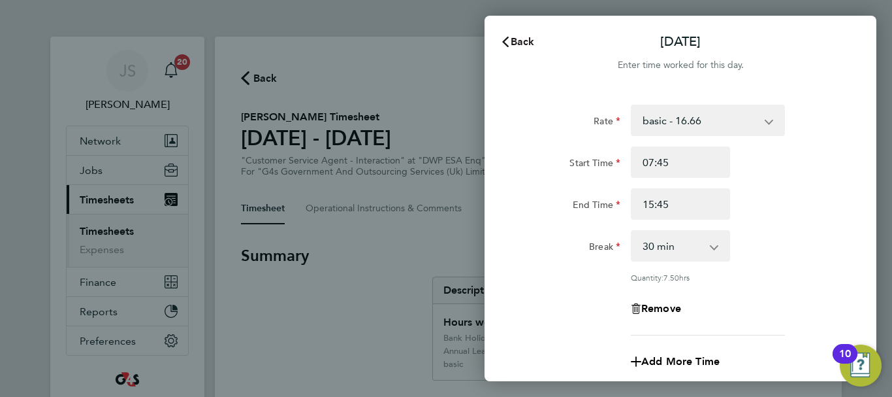
click at [519, 36] on span "Back" at bounding box center [523, 41] width 24 height 12
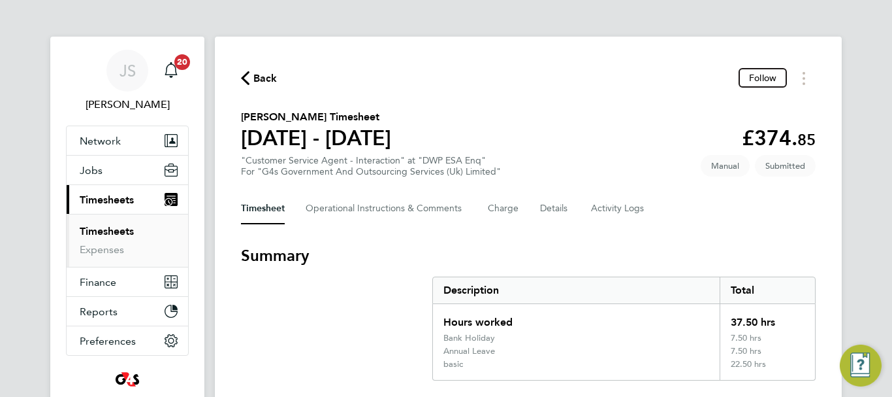
click at [259, 75] on span "Back" at bounding box center [265, 79] width 24 height 16
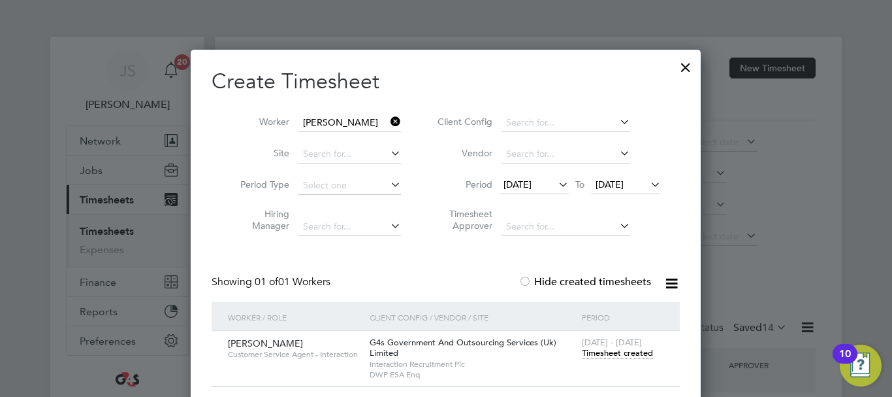
click at [388, 120] on icon at bounding box center [388, 121] width 0 height 18
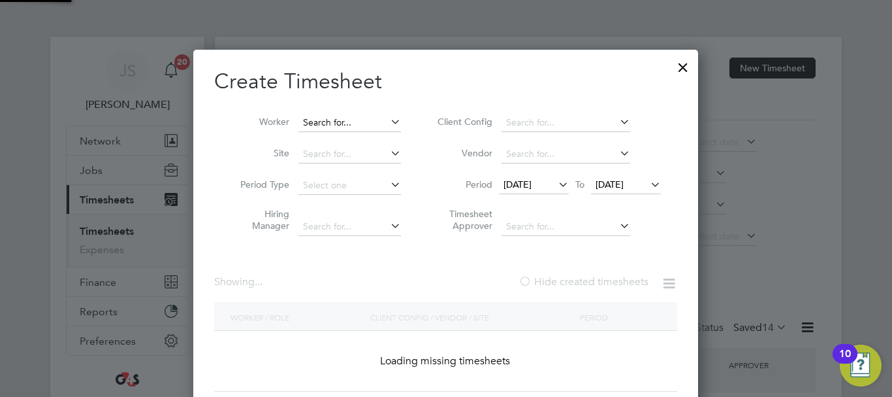
click at [348, 122] on input at bounding box center [350, 123] width 103 height 18
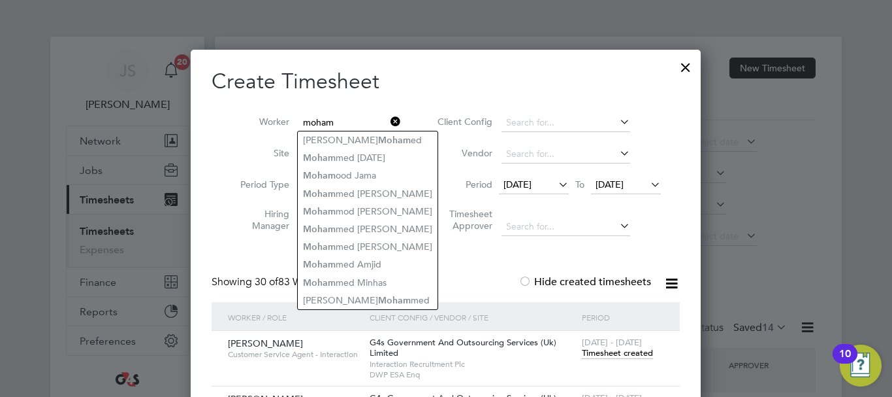
type input "moham"
click at [388, 117] on icon at bounding box center [388, 121] width 0 height 18
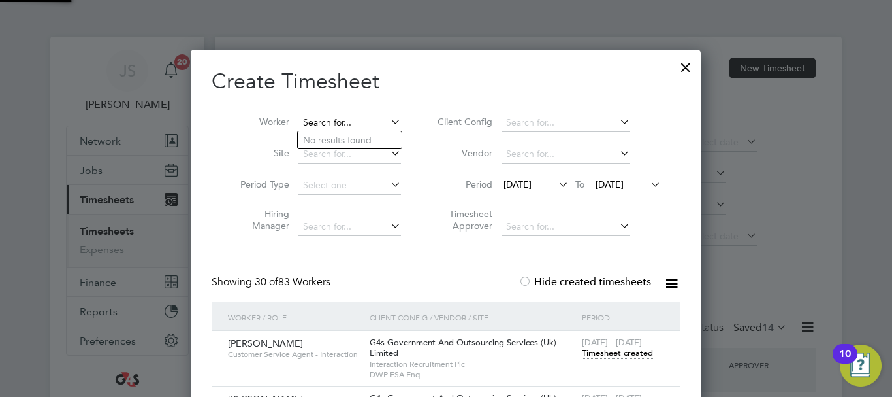
click at [326, 119] on input at bounding box center [350, 123] width 103 height 18
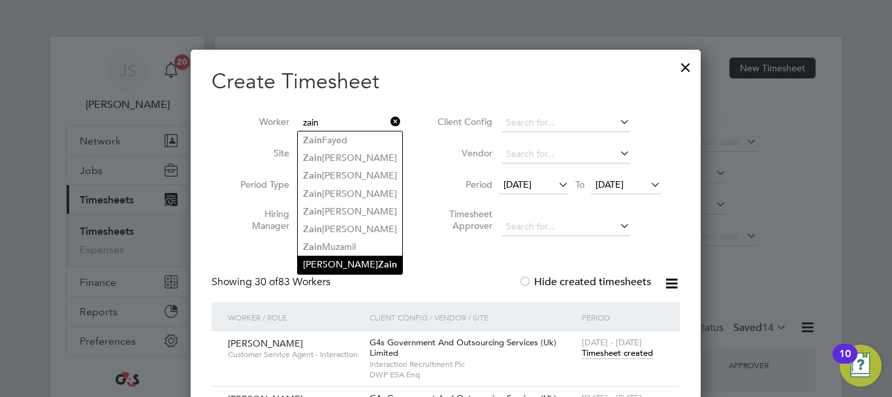
click at [347, 258] on li "[PERSON_NAME]" at bounding box center [350, 264] width 105 height 18
type input "[PERSON_NAME]"
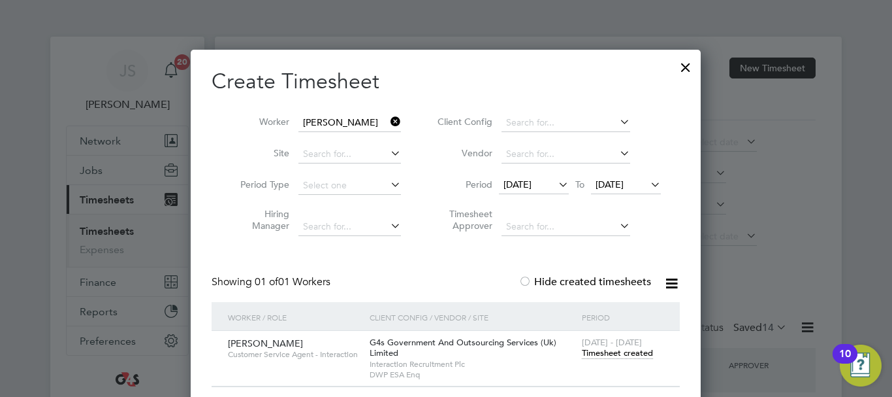
click at [610, 352] on span "Timesheet created" at bounding box center [617, 353] width 71 height 12
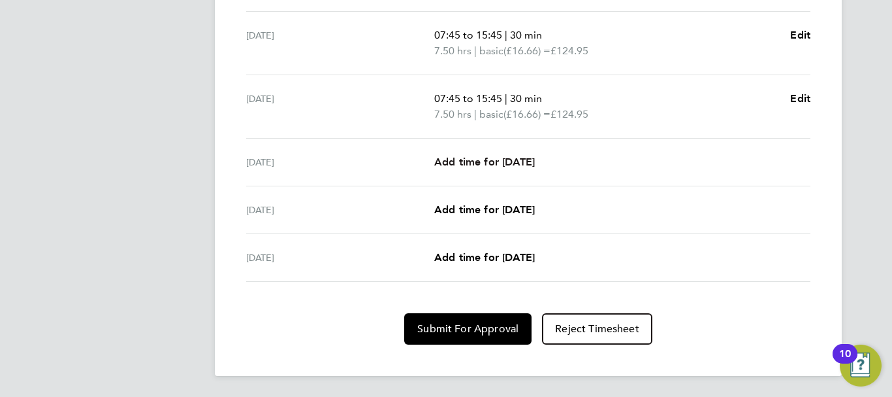
click at [497, 159] on span "Add time for [DATE]" at bounding box center [484, 161] width 101 height 12
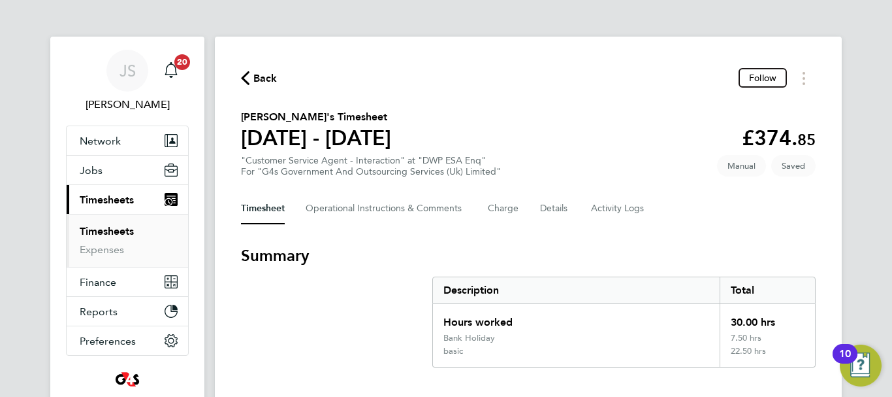
select select "30"
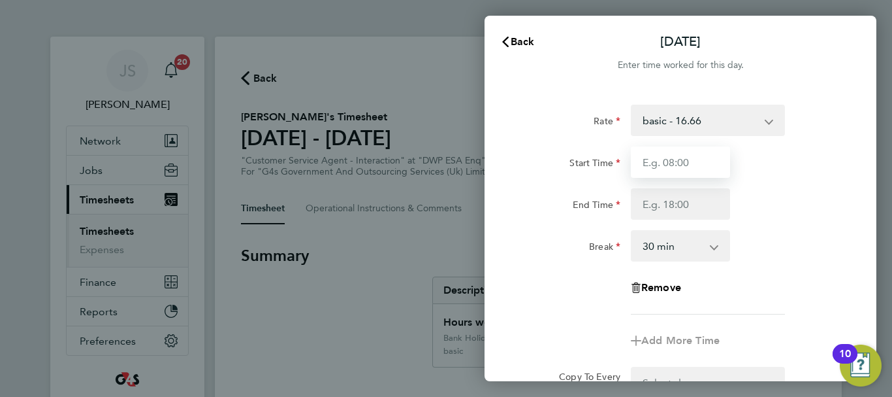
click at [702, 168] on input "Start Time" at bounding box center [680, 161] width 99 height 31
type input "07:45"
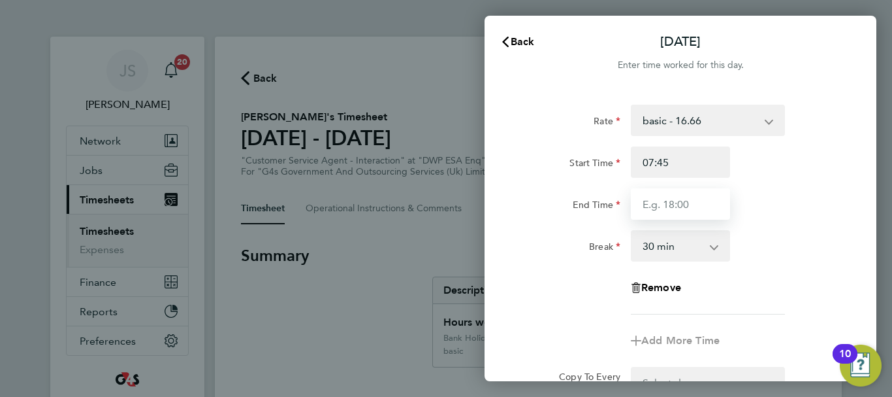
click at [676, 199] on input "End Time" at bounding box center [680, 203] width 99 height 31
type input "15:45"
click at [815, 214] on div "End Time 15:45" at bounding box center [680, 203] width 329 height 31
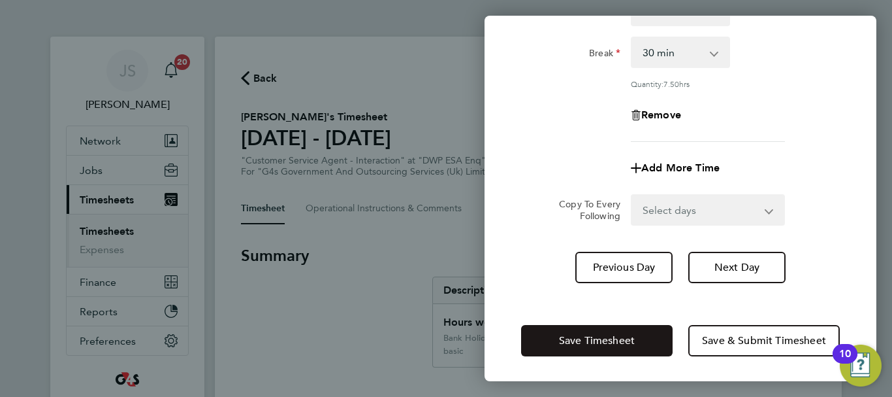
click at [624, 338] on span "Save Timesheet" at bounding box center [597, 340] width 76 height 13
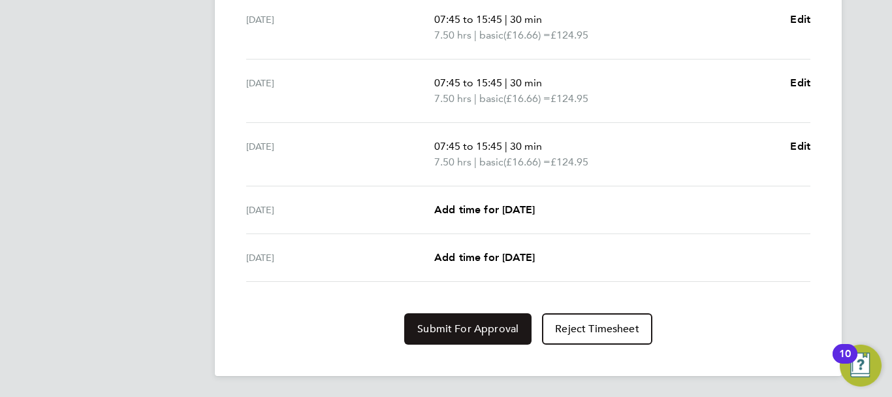
click at [495, 319] on button "Submit For Approval" at bounding box center [467, 328] width 127 height 31
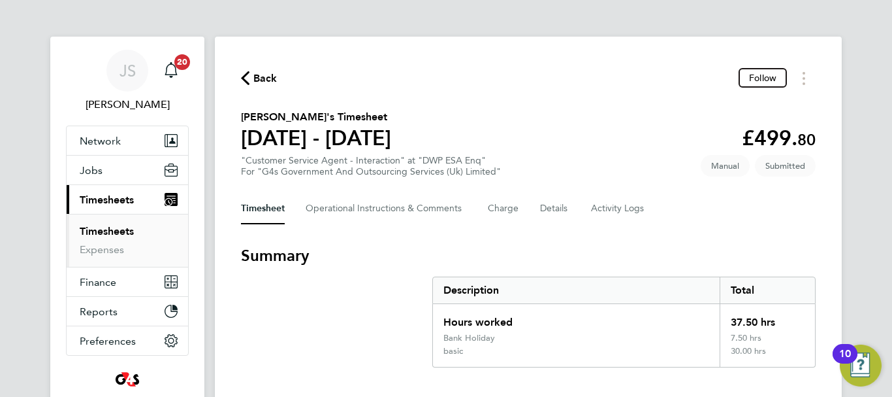
click at [265, 74] on span "Back" at bounding box center [265, 79] width 24 height 16
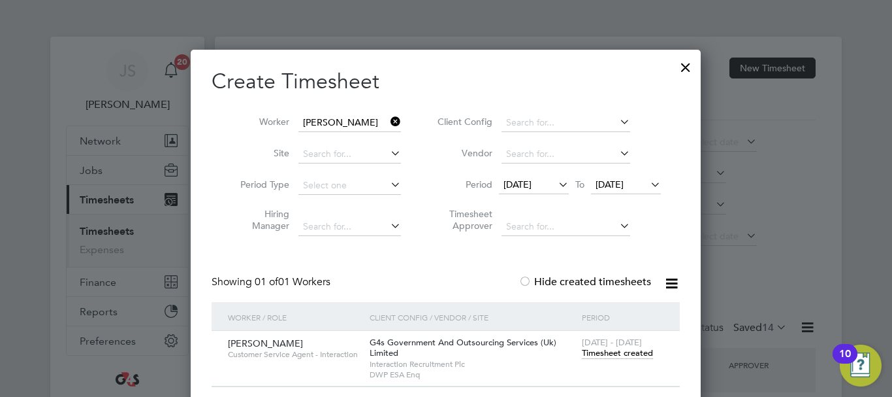
click at [388, 122] on icon at bounding box center [388, 121] width 0 height 18
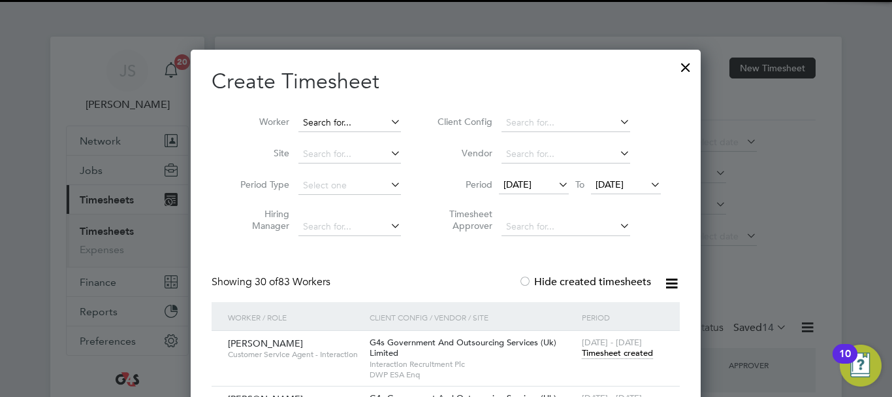
click at [351, 118] on input at bounding box center [350, 123] width 103 height 18
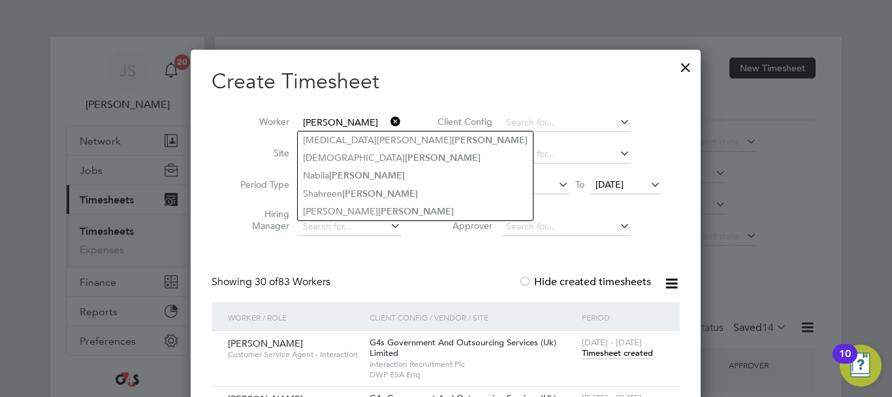
type input "[PERSON_NAME]"
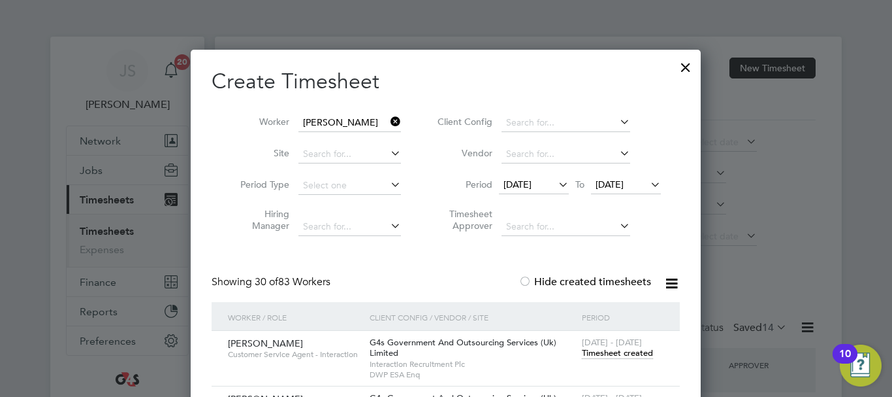
click at [388, 120] on icon at bounding box center [388, 121] width 0 height 18
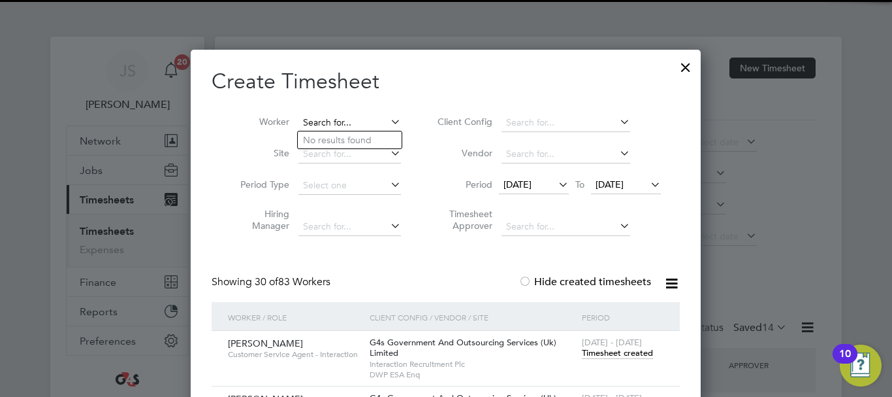
click at [351, 125] on input at bounding box center [350, 123] width 103 height 18
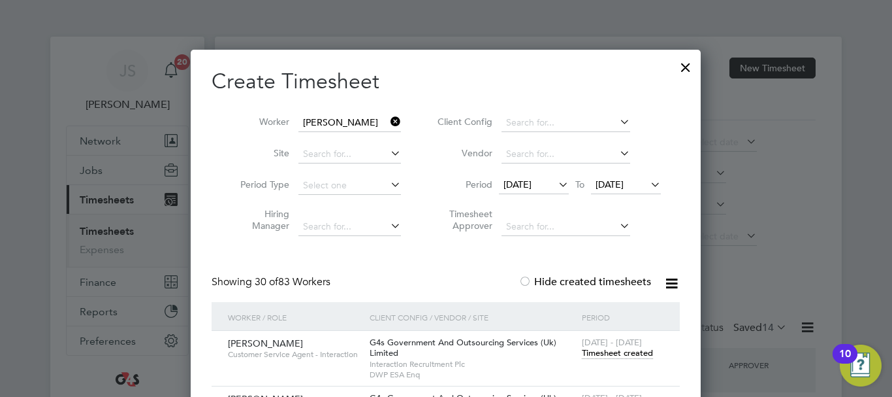
click at [405, 140] on b "[PERSON_NAME]" at bounding box center [443, 140] width 76 height 11
type input "[PERSON_NAME]"
click at [614, 351] on span "Timesheet created" at bounding box center [617, 353] width 71 height 12
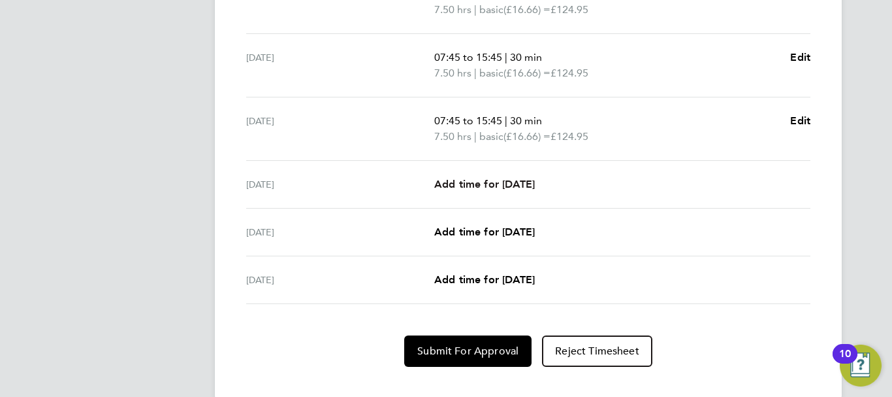
click at [502, 184] on span "Add time for [DATE]" at bounding box center [484, 184] width 101 height 12
select select "30"
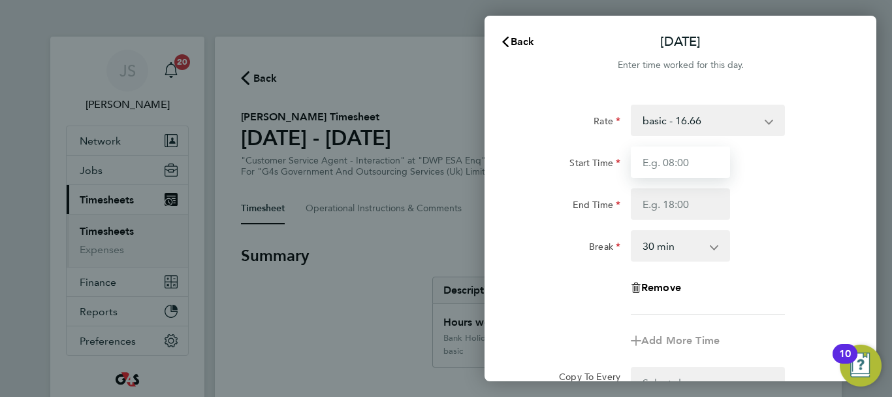
click at [678, 160] on input "Start Time" at bounding box center [680, 161] width 99 height 31
type input "07:45"
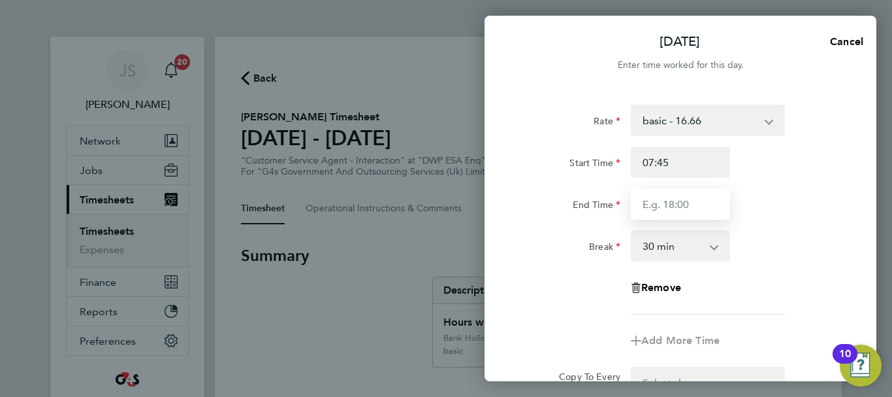
click at [676, 207] on input "End Time" at bounding box center [680, 203] width 99 height 31
type input "15:45"
click at [775, 272] on div "Rate basic - 16.66 Bank Holiday System Issue Paid - 16.66 Sick Annual Leave x1.…" at bounding box center [680, 210] width 319 height 210
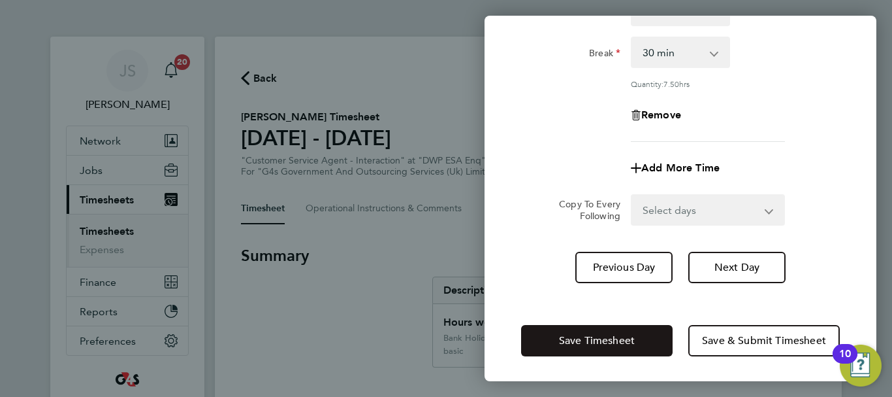
click at [636, 342] on button "Save Timesheet" at bounding box center [597, 340] width 152 height 31
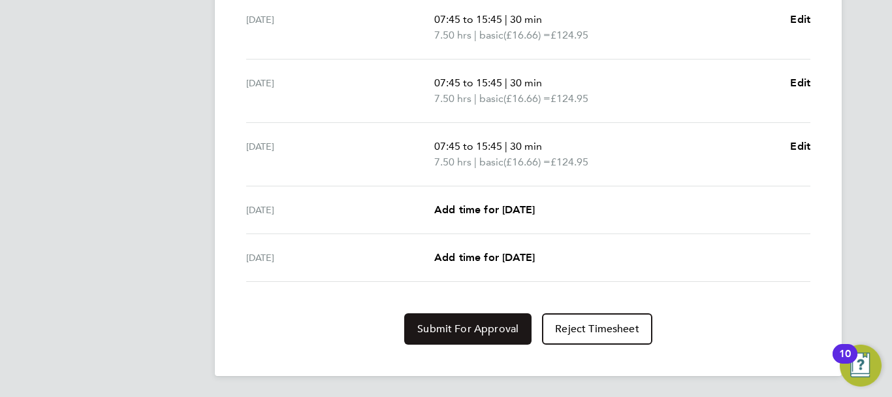
click at [480, 327] on span "Submit For Approval" at bounding box center [467, 328] width 101 height 13
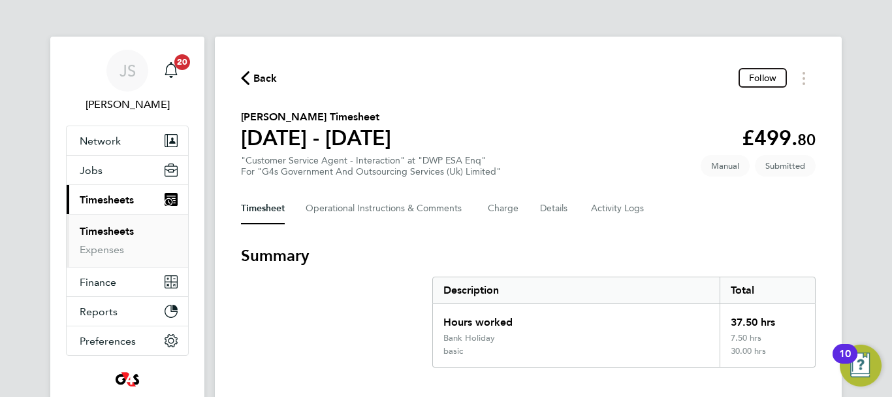
click at [259, 77] on span "Back" at bounding box center [265, 79] width 24 height 16
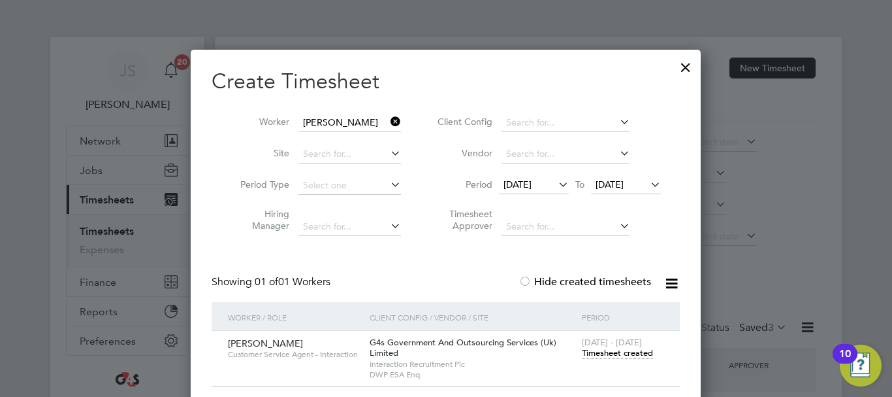
click at [388, 116] on icon at bounding box center [388, 121] width 0 height 18
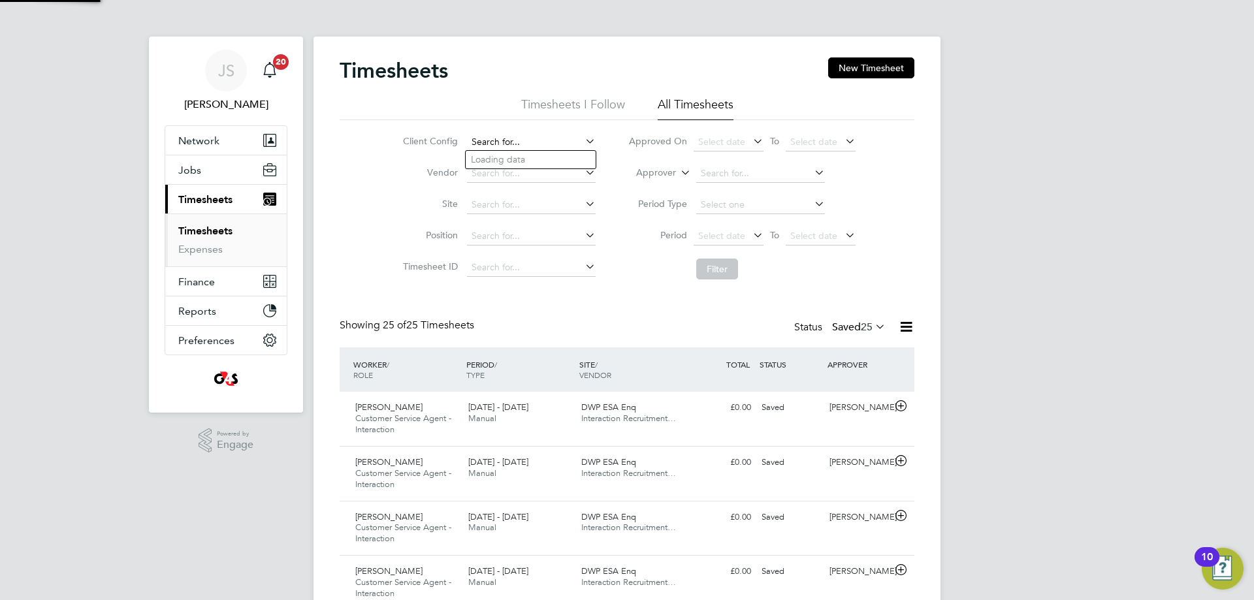
click at [533, 137] on input at bounding box center [531, 142] width 129 height 18
type input "per"
